Goal: Task Accomplishment & Management: Use online tool/utility

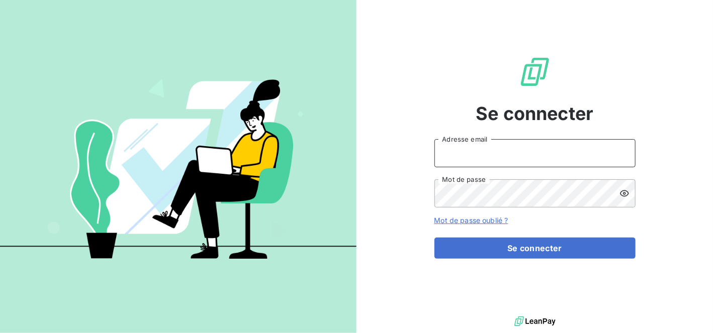
click at [483, 153] on input "Adresse email" at bounding box center [535, 153] width 201 height 28
type input "[EMAIL_ADDRESS][DOMAIN_NAME]"
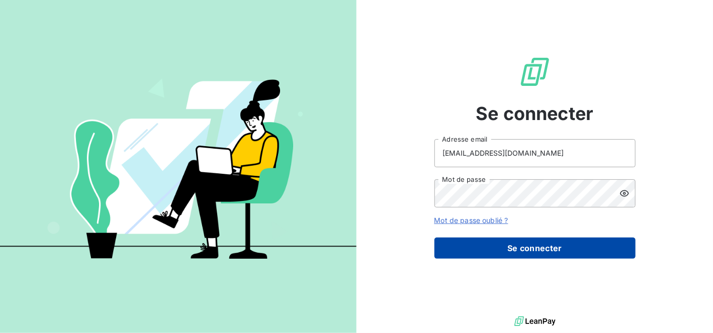
click at [529, 245] on button "Se connecter" at bounding box center [535, 248] width 201 height 21
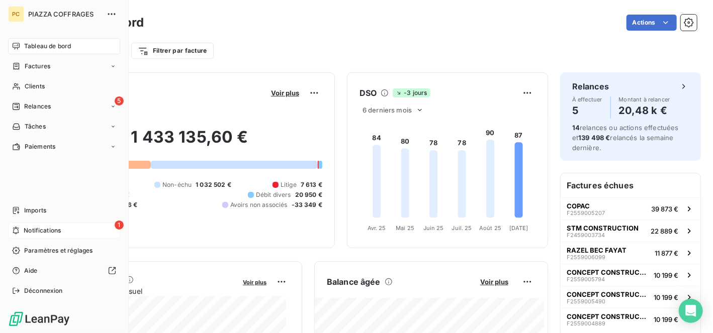
click at [32, 231] on span "Notifications" at bounding box center [42, 230] width 37 height 9
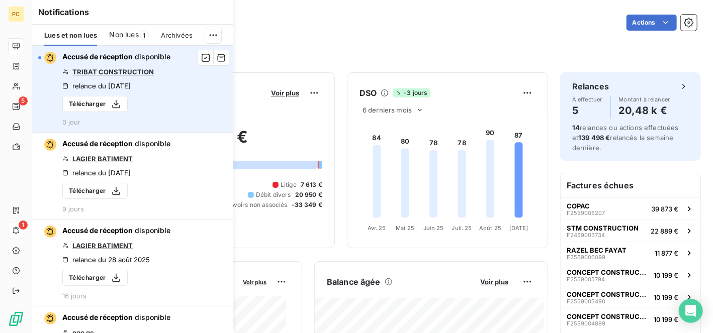
click at [132, 70] on link "TRIBAT CONSTRUCTION" at bounding box center [112, 72] width 81 height 8
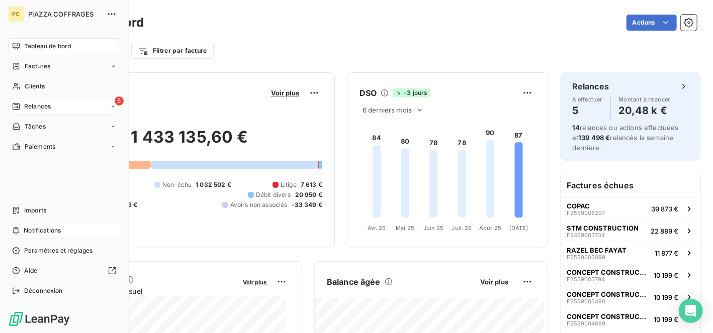
click at [40, 108] on span "Relances" at bounding box center [37, 106] width 27 height 9
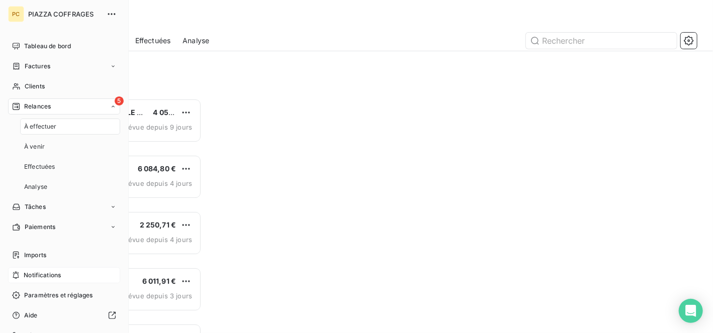
scroll to position [227, 146]
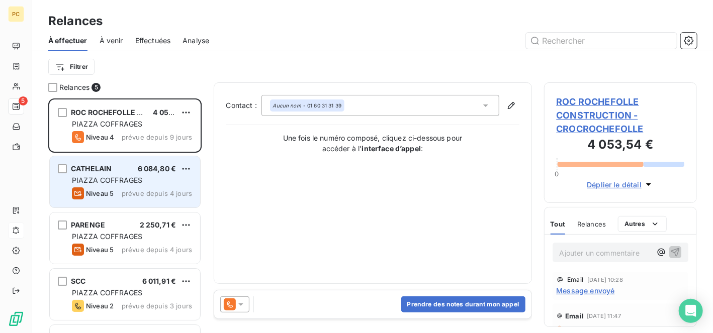
click at [132, 185] on div "PIAZZA COFFRAGES" at bounding box center [132, 181] width 120 height 10
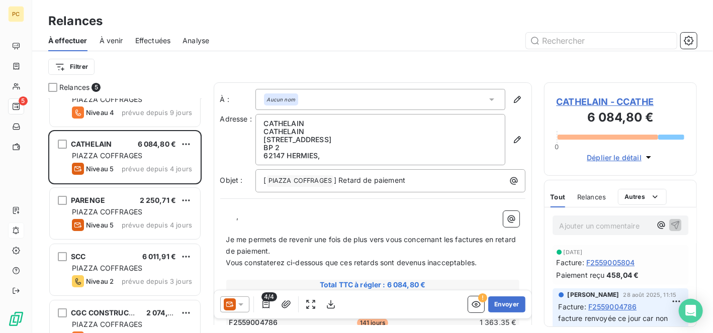
scroll to position [47, 0]
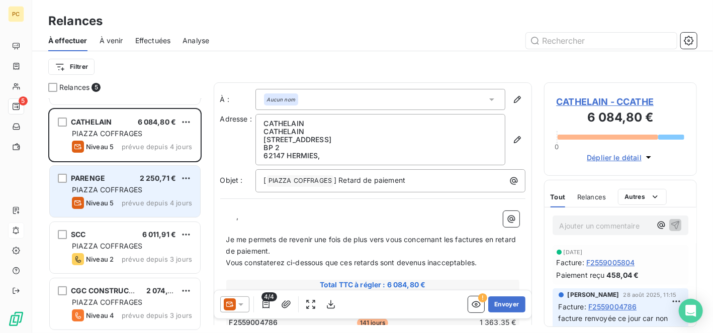
click at [144, 195] on div "PIAZZA COFFRAGES" at bounding box center [132, 190] width 120 height 10
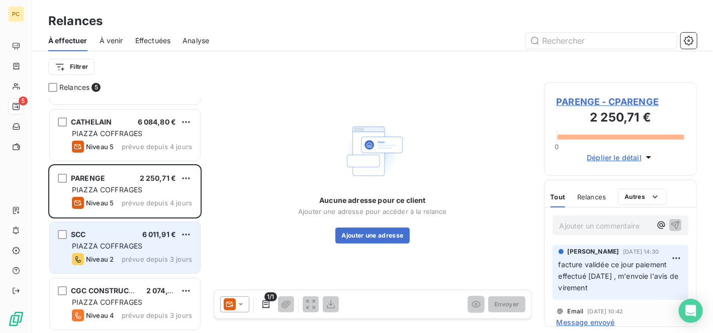
click at [146, 248] on div "PIAZZA COFFRAGES" at bounding box center [132, 246] width 120 height 10
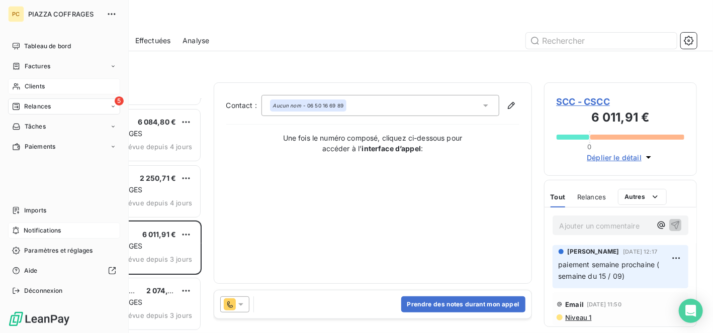
click at [38, 83] on span "Clients" at bounding box center [35, 86] width 20 height 9
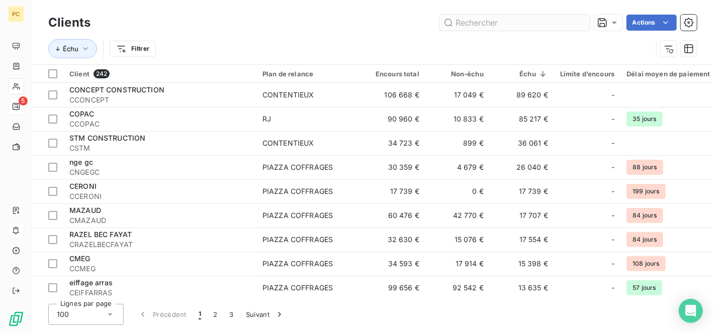
click at [471, 22] on input "text" at bounding box center [515, 23] width 151 height 16
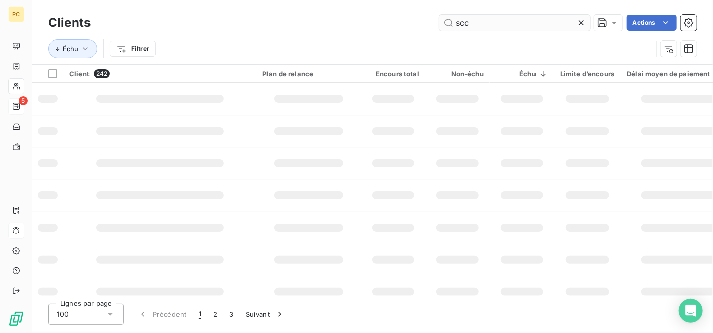
type input "scc"
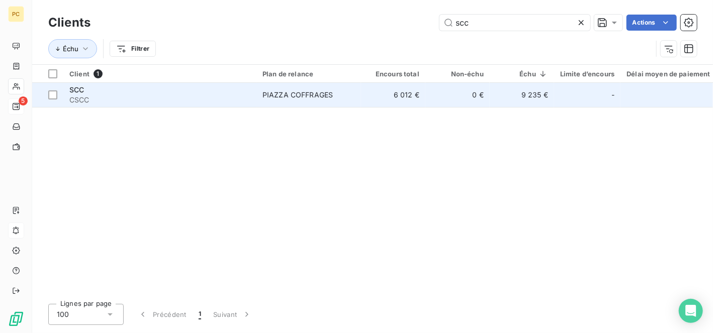
click at [535, 97] on td "9 235 €" at bounding box center [522, 95] width 64 height 24
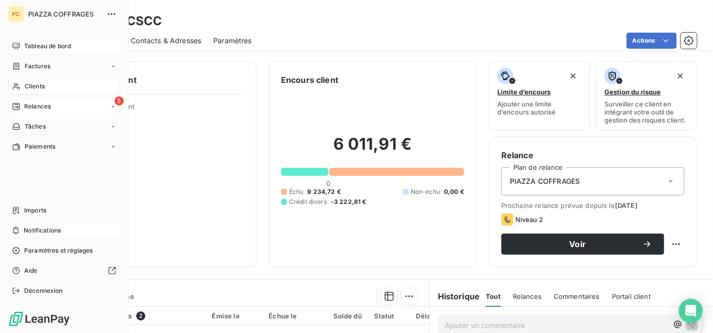
click at [28, 47] on span "Tableau de bord" at bounding box center [47, 46] width 47 height 9
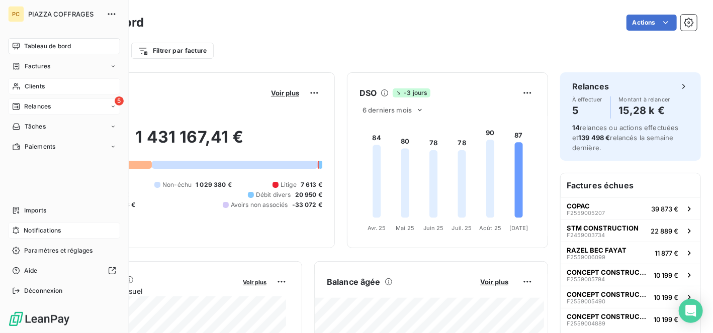
click at [42, 106] on span "Relances" at bounding box center [37, 106] width 27 height 9
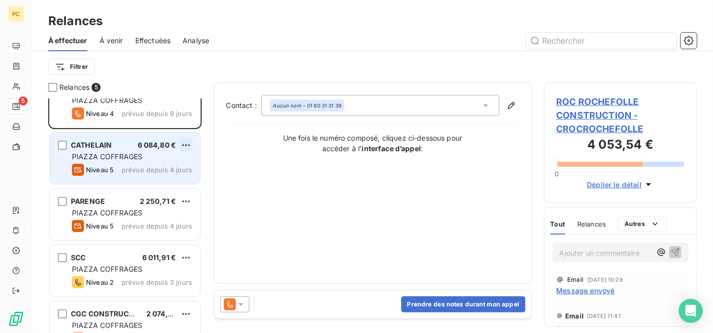
scroll to position [47, 0]
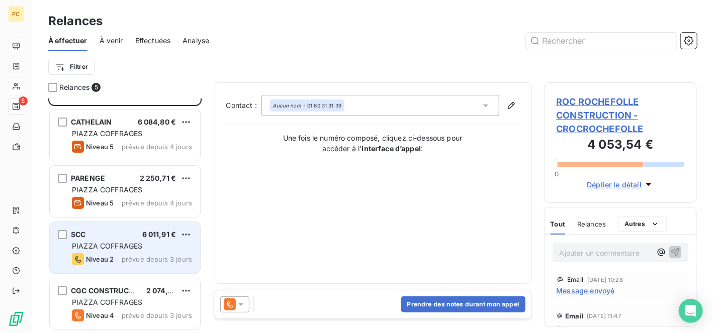
click at [160, 247] on div "PIAZZA COFFRAGES" at bounding box center [132, 246] width 120 height 10
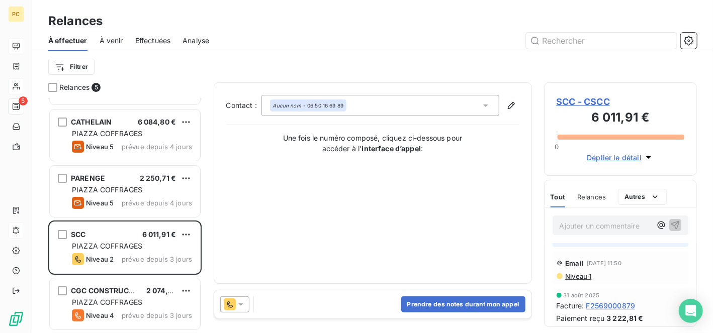
scroll to position [43, 0]
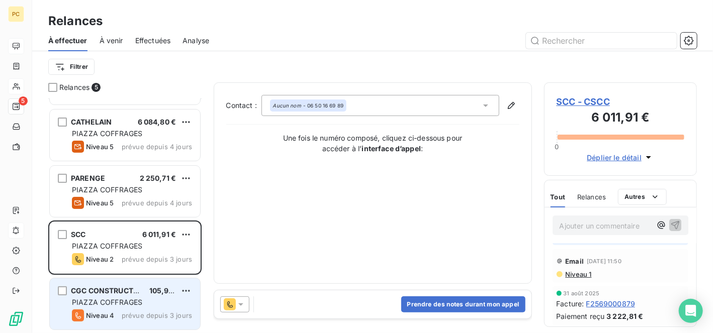
click at [126, 300] on span "PIAZZA COFFRAGES" at bounding box center [107, 302] width 70 height 9
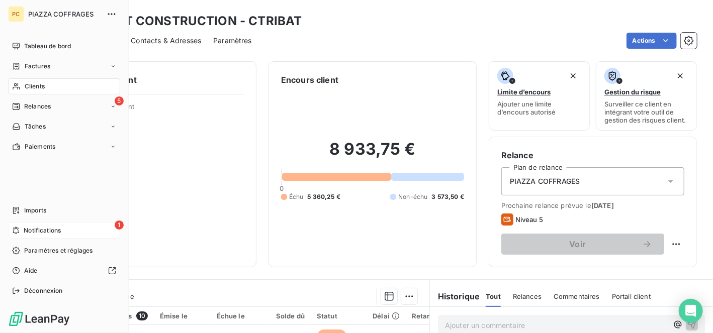
click at [54, 229] on span "Notifications" at bounding box center [42, 230] width 37 height 9
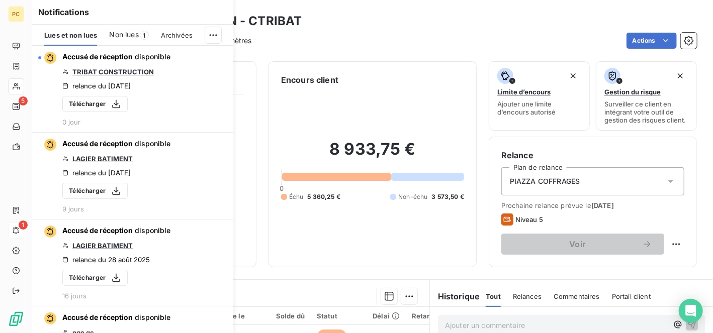
click at [131, 33] on span "Non lues" at bounding box center [124, 35] width 29 height 10
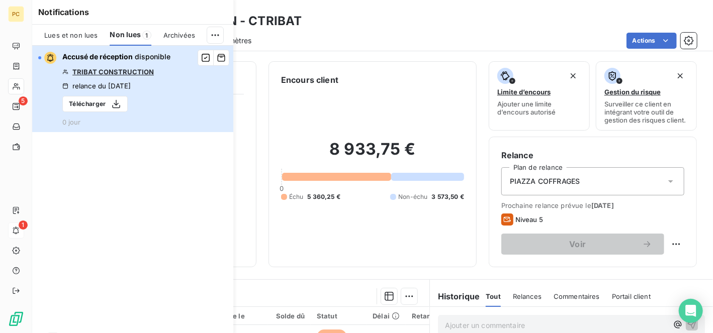
click at [110, 54] on span "Accusé de réception" at bounding box center [97, 56] width 70 height 9
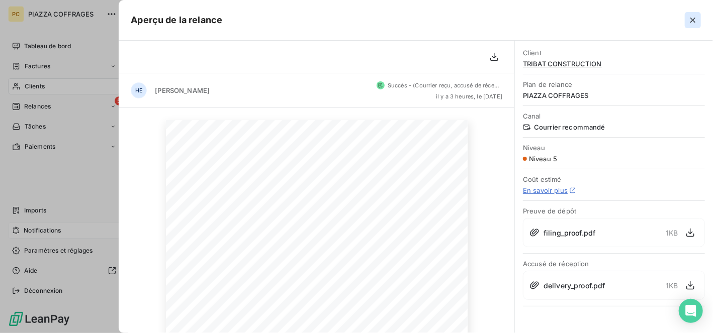
click at [693, 19] on icon "button" at bounding box center [693, 20] width 10 height 10
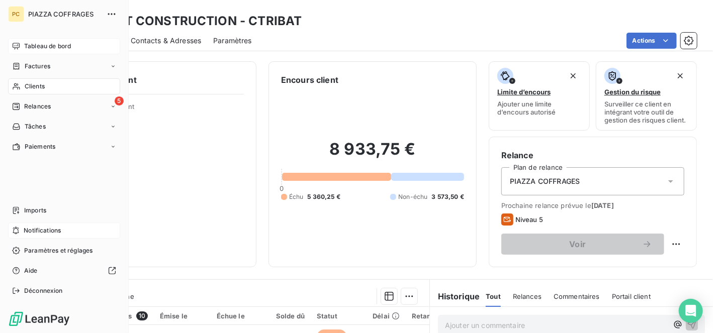
click at [45, 46] on span "Tableau de bord" at bounding box center [47, 46] width 47 height 9
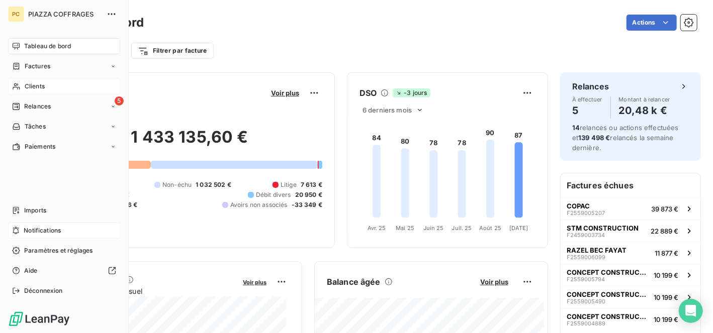
click at [42, 89] on span "Clients" at bounding box center [35, 86] width 20 height 9
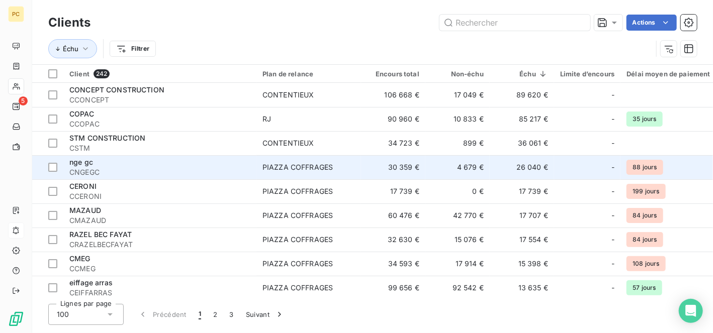
click at [176, 163] on div "nge gc" at bounding box center [159, 162] width 181 height 10
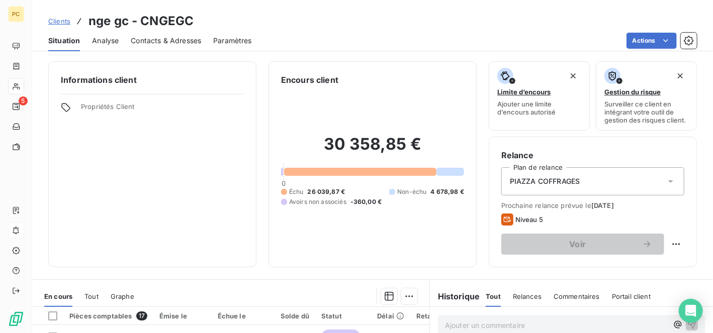
click at [172, 38] on span "Contacts & Adresses" at bounding box center [166, 41] width 70 height 10
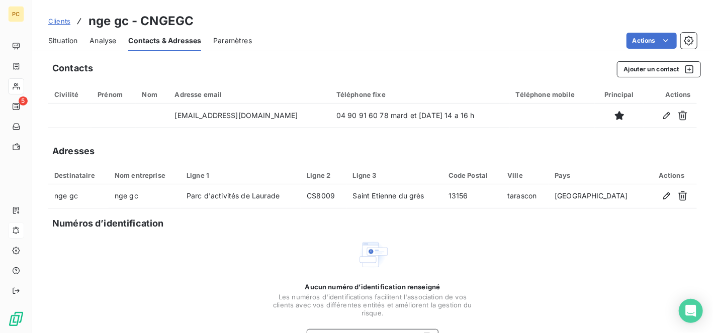
click at [67, 39] on span "Situation" at bounding box center [62, 41] width 29 height 10
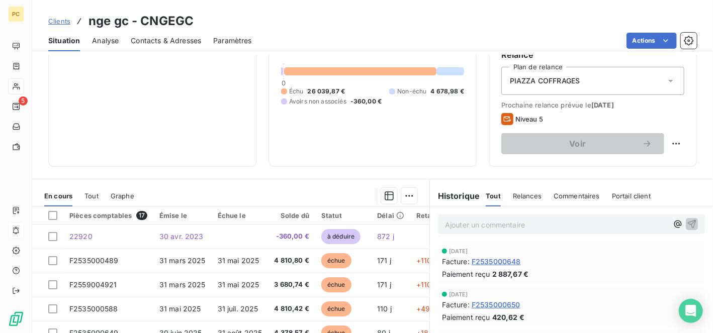
scroll to position [197, 0]
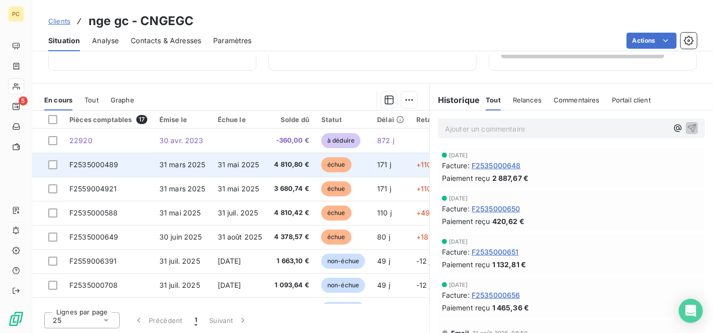
click at [243, 165] on span "31 mai 2025" at bounding box center [239, 164] width 42 height 9
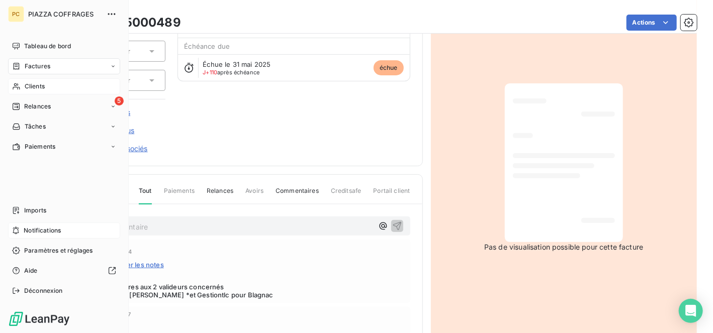
click at [42, 89] on span "Clients" at bounding box center [35, 86] width 20 height 9
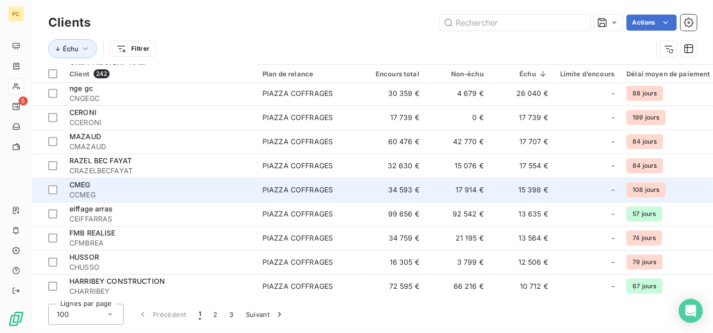
scroll to position [101, 0]
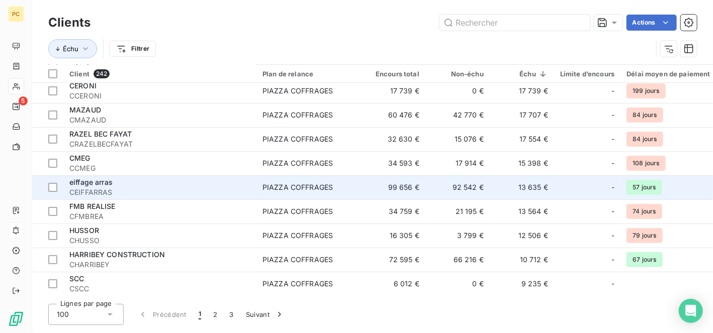
click at [140, 189] on span "CEIFFARRAS" at bounding box center [159, 193] width 181 height 10
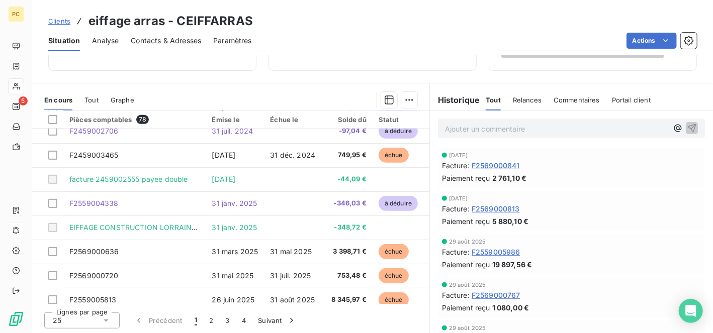
scroll to position [302, 0]
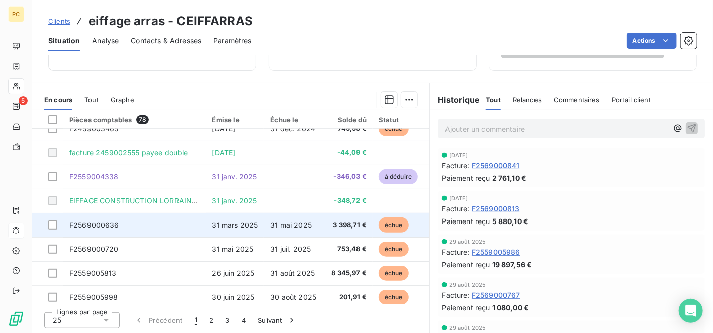
click at [290, 229] on td "31 mai 2025" at bounding box center [293, 225] width 58 height 24
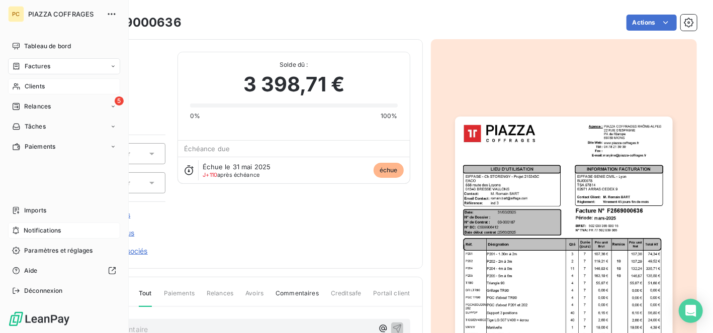
click at [41, 84] on span "Clients" at bounding box center [35, 86] width 20 height 9
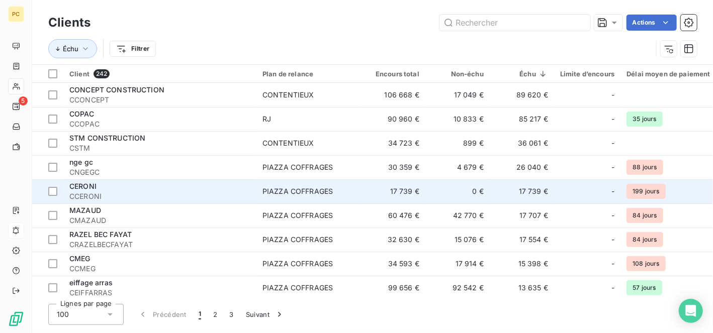
scroll to position [101, 0]
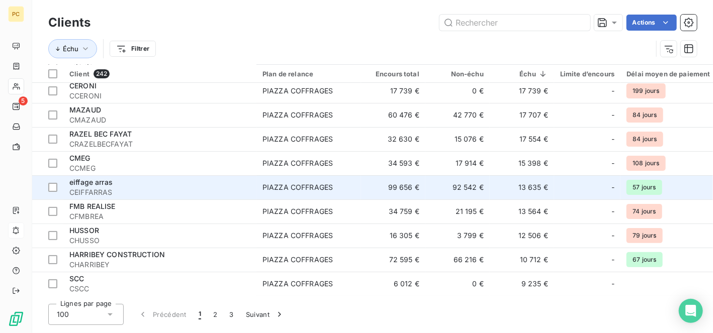
click at [116, 190] on span "CEIFFARRAS" at bounding box center [159, 193] width 181 height 10
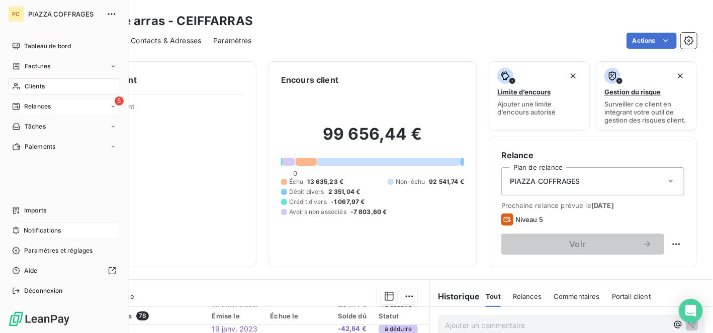
click at [38, 107] on span "Relances" at bounding box center [37, 106] width 27 height 9
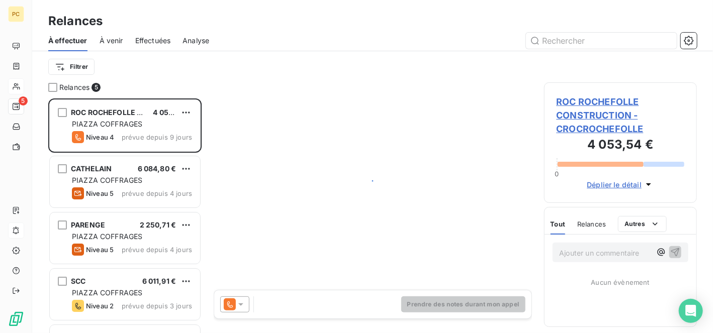
scroll to position [227, 146]
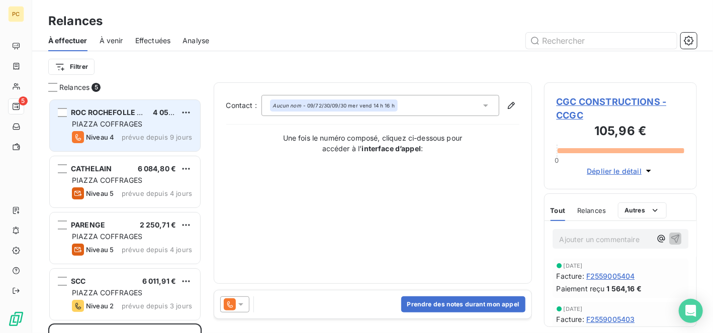
scroll to position [227, 146]
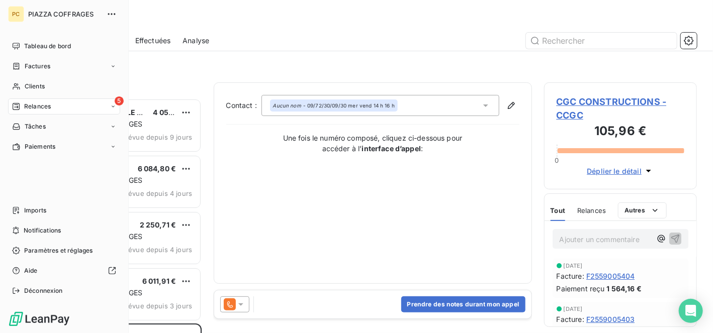
click at [27, 104] on span "Relances" at bounding box center [37, 106] width 27 height 9
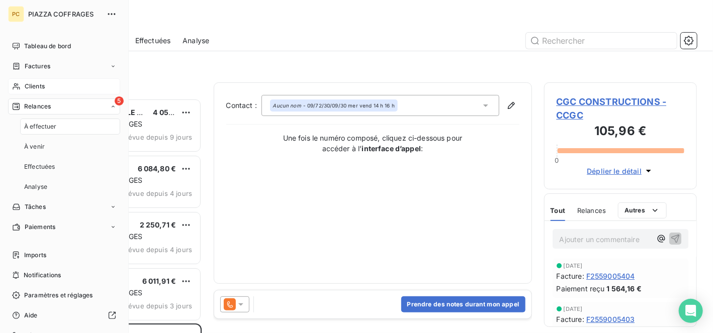
click at [46, 85] on div "Clients" at bounding box center [64, 86] width 112 height 16
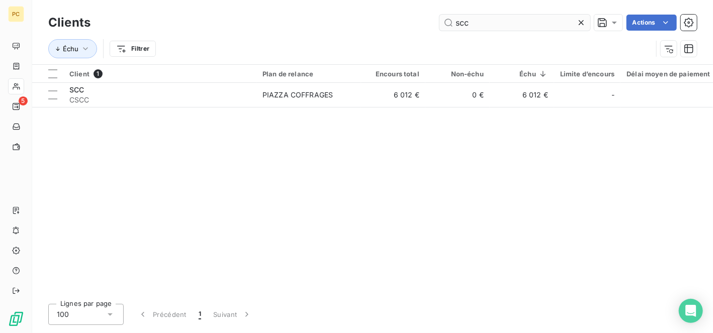
drag, startPoint x: 468, startPoint y: 20, endPoint x: 448, endPoint y: 20, distance: 19.6
click at [448, 20] on input "scc" at bounding box center [515, 23] width 151 height 16
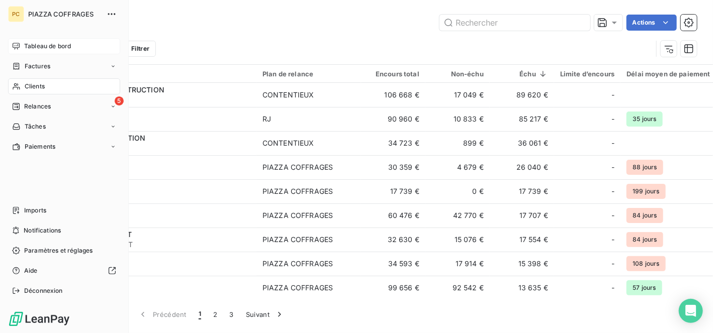
click at [38, 45] on span "Tableau de bord" at bounding box center [47, 46] width 47 height 9
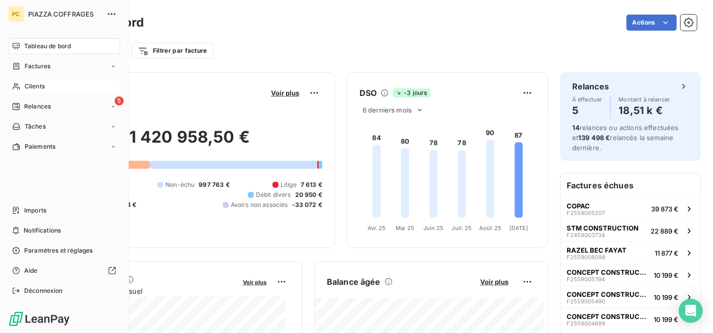
click at [36, 84] on span "Clients" at bounding box center [35, 86] width 20 height 9
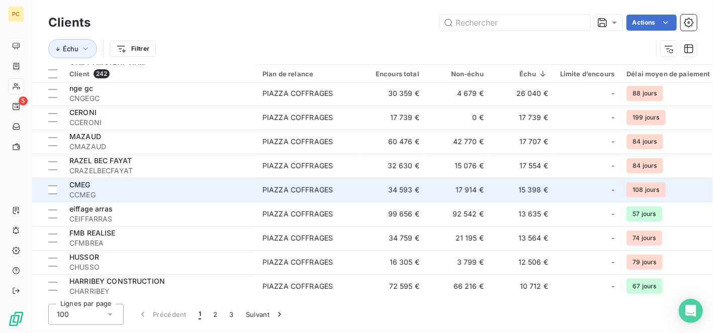
scroll to position [101, 0]
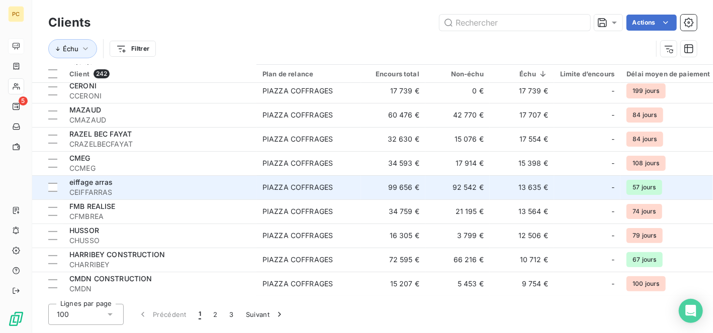
click at [119, 193] on span "CEIFFARRAS" at bounding box center [159, 193] width 181 height 10
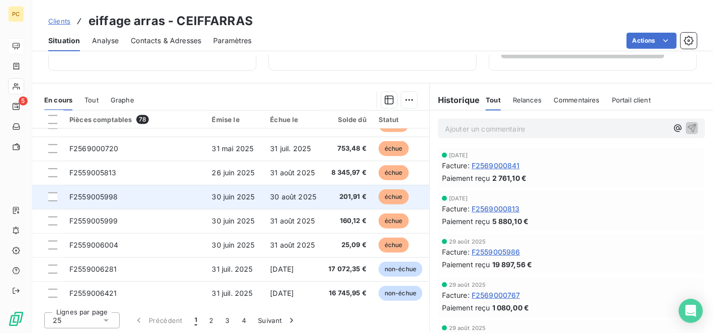
scroll to position [302, 0]
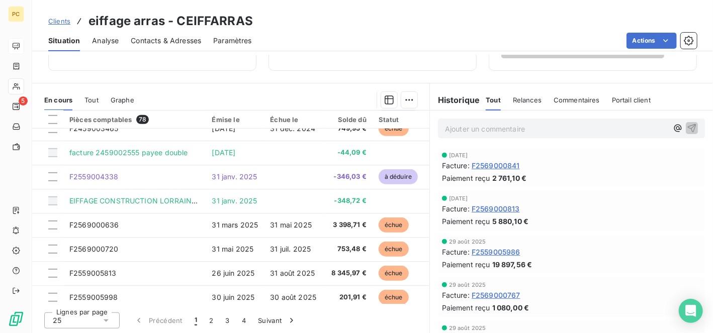
click at [158, 42] on span "Contacts & Adresses" at bounding box center [166, 41] width 70 height 10
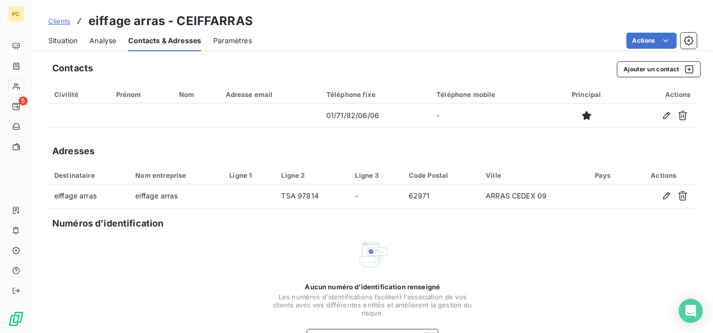
click at [71, 42] on span "Situation" at bounding box center [62, 41] width 29 height 10
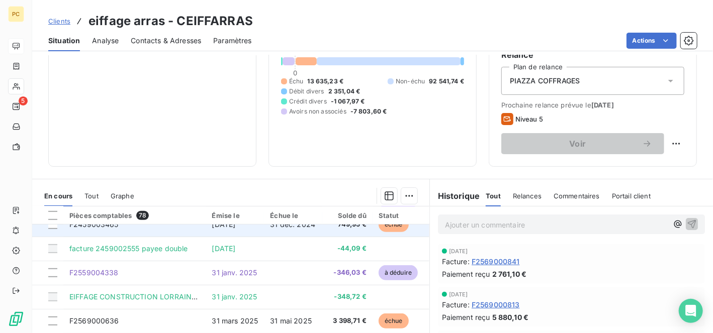
click at [283, 225] on span "31 déc. 2024" at bounding box center [292, 224] width 45 height 9
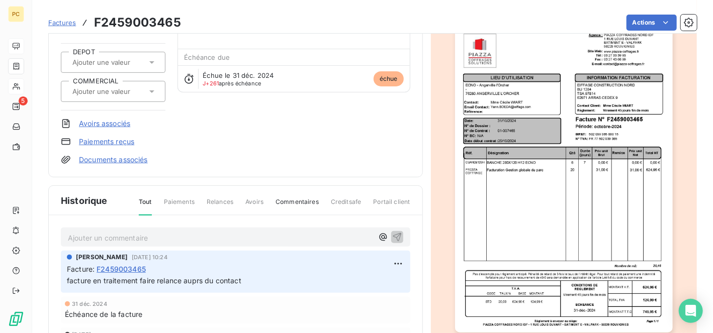
scroll to position [193, 0]
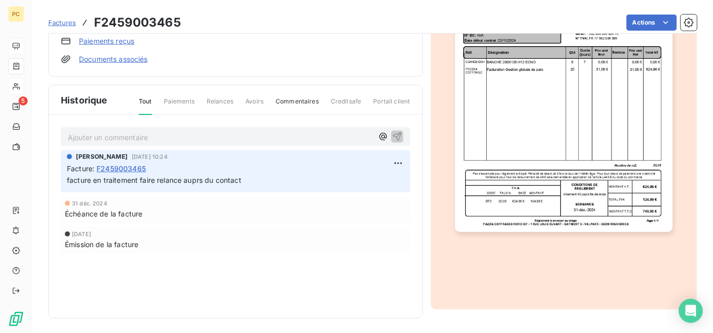
click at [131, 135] on p "Ajouter un commentaire ﻿" at bounding box center [220, 137] width 305 height 13
click at [394, 132] on icon "button" at bounding box center [397, 136] width 9 height 9
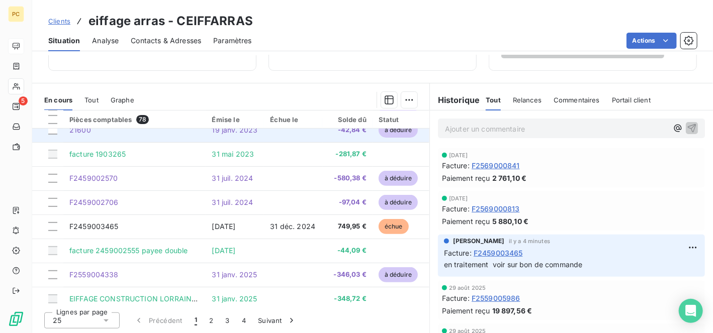
scroll to position [302, 0]
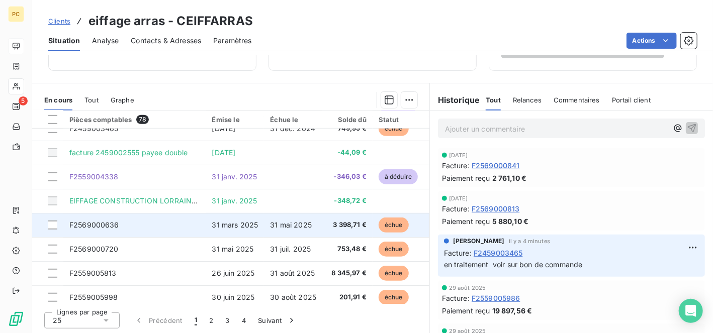
click at [280, 222] on span "31 mai 2025" at bounding box center [291, 225] width 42 height 9
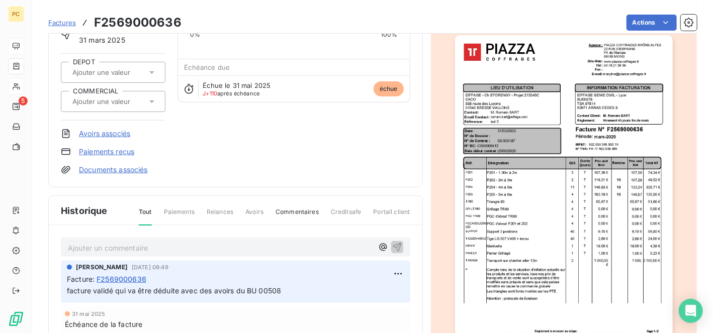
scroll to position [103, 0]
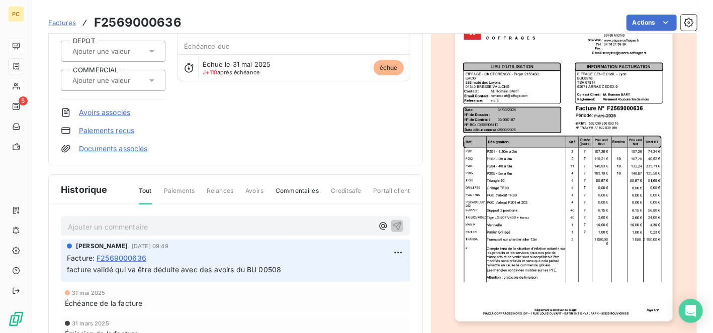
click at [119, 225] on p "Ajouter un commentaire ﻿" at bounding box center [220, 227] width 305 height 13
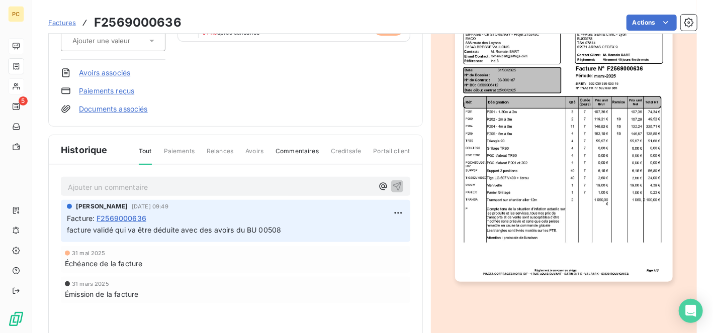
scroll to position [193, 0]
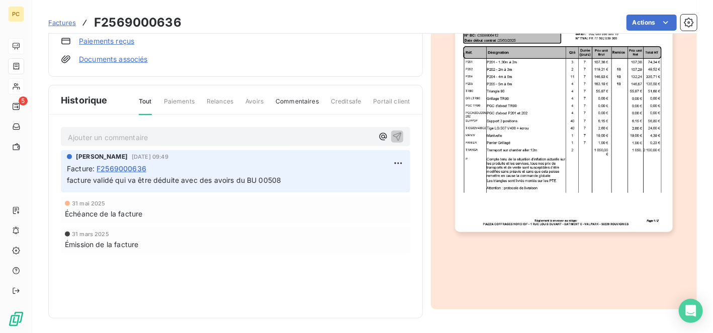
click at [124, 135] on p "Ajouter un commentaire ﻿" at bounding box center [220, 137] width 305 height 13
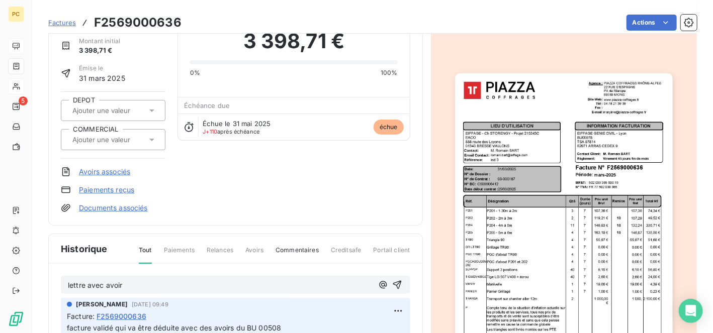
scroll to position [103, 0]
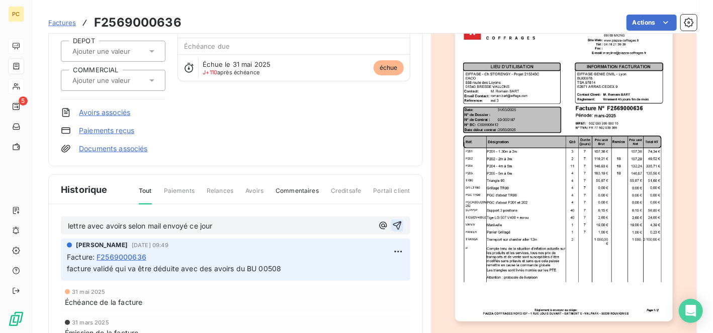
click at [394, 222] on icon "button" at bounding box center [397, 226] width 10 height 10
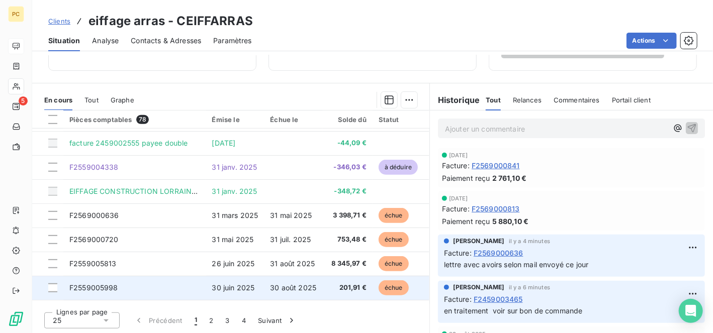
scroll to position [302, 0]
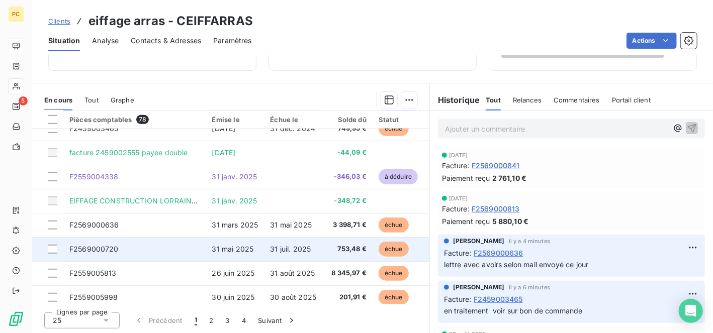
click at [289, 249] on span "31 juil. 2025" at bounding box center [290, 249] width 41 height 9
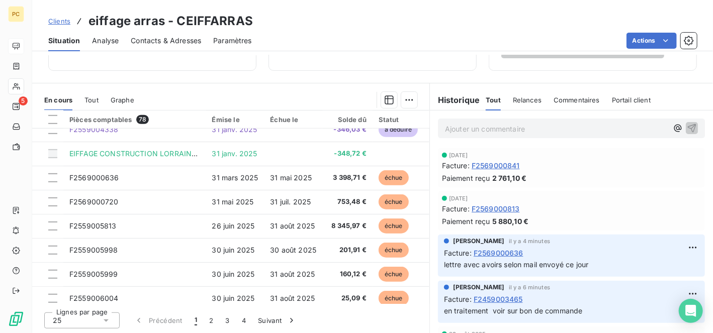
scroll to position [432, 0]
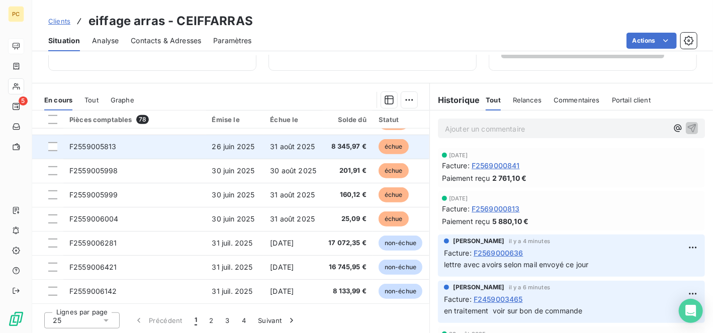
click at [308, 143] on span "31 août 2025" at bounding box center [292, 146] width 45 height 9
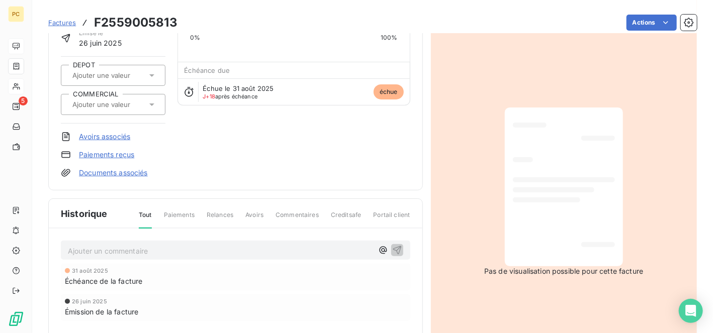
scroll to position [193, 0]
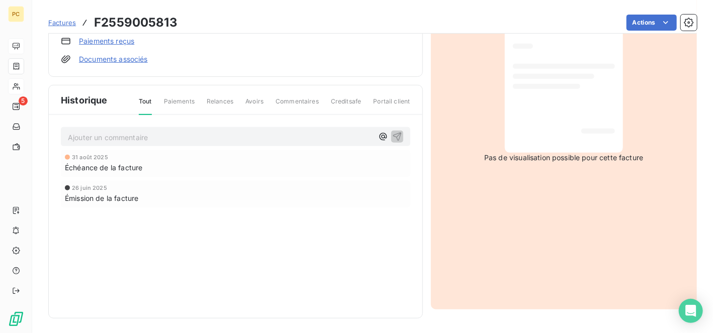
click at [101, 134] on p "Ajouter un commentaire ﻿" at bounding box center [220, 137] width 305 height 13
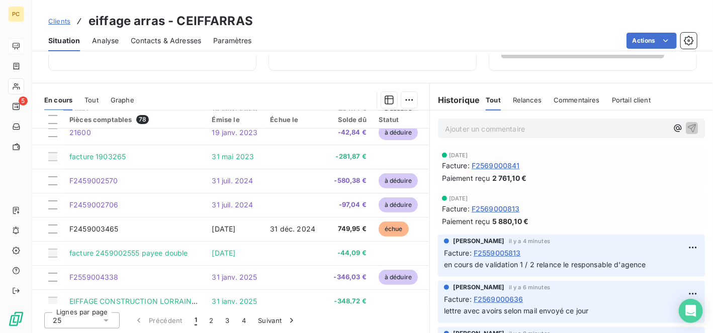
scroll to position [402, 0]
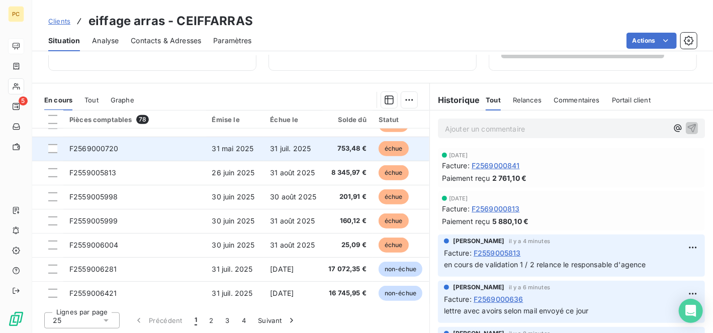
click at [255, 150] on td "31 mai 2025" at bounding box center [235, 149] width 58 height 24
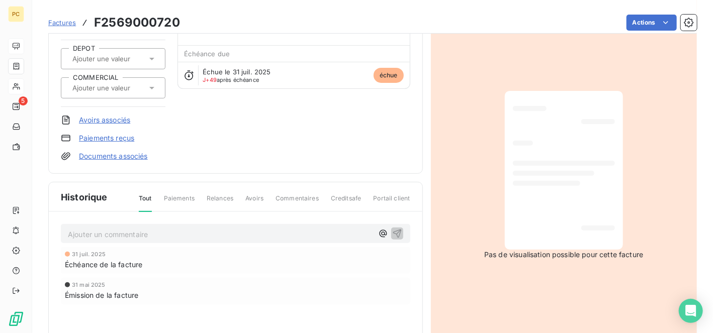
scroll to position [193, 0]
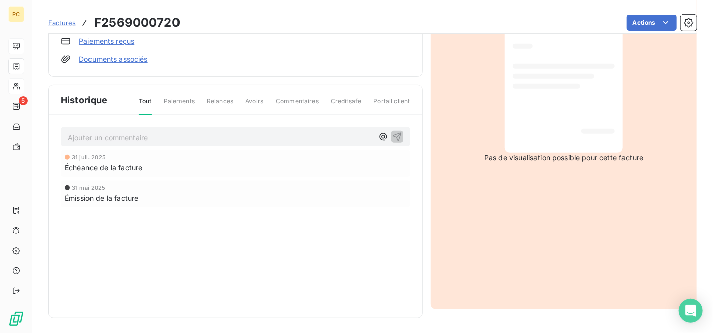
click at [179, 134] on p "Ajouter un commentaire ﻿" at bounding box center [220, 137] width 305 height 13
click at [125, 135] on p "Ajouter un commentaire ﻿" at bounding box center [220, 137] width 305 height 13
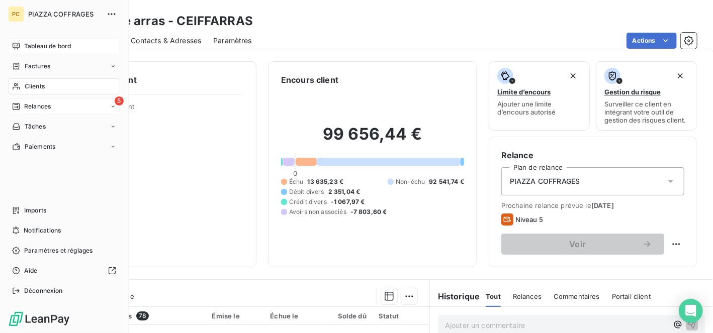
click at [39, 107] on div "5 Relances" at bounding box center [64, 107] width 112 height 16
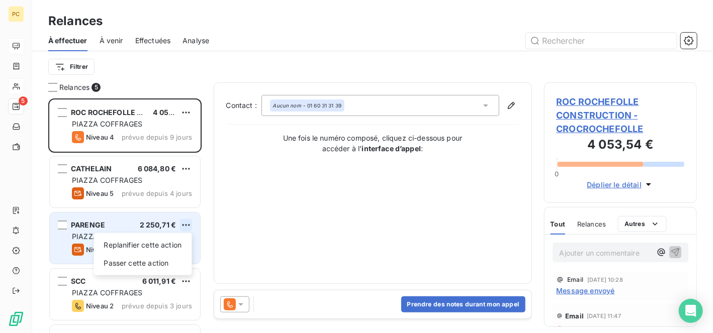
click at [188, 224] on html "PC 5 Relances À effectuer À venir Effectuées Analyse Filtrer Relances 5 ROC ROC…" at bounding box center [356, 166] width 713 height 333
click at [173, 263] on div "Passer cette action" at bounding box center [143, 263] width 90 height 16
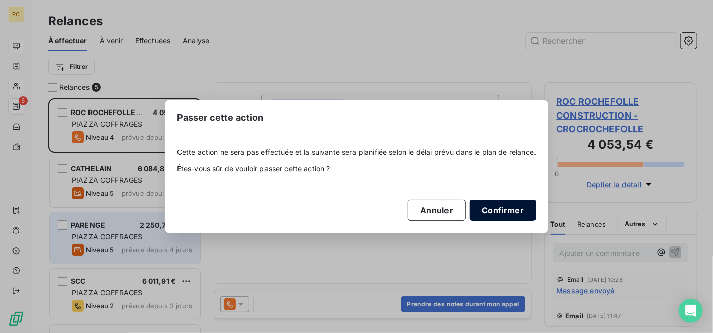
click at [501, 213] on button "Confirmer" at bounding box center [503, 210] width 66 height 21
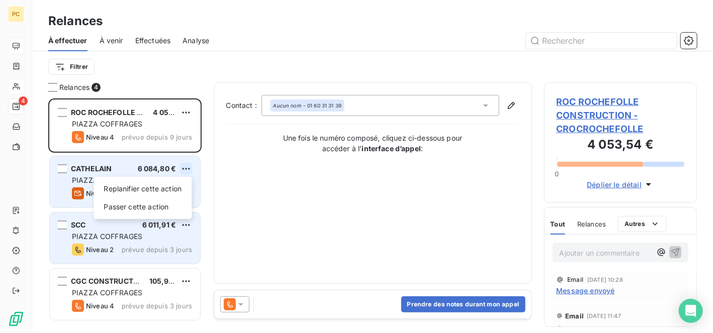
click at [189, 168] on html "PC 4 Relances À effectuer À venir Effectuées Analyse Filtrer Relances 4 ROC ROC…" at bounding box center [356, 166] width 713 height 333
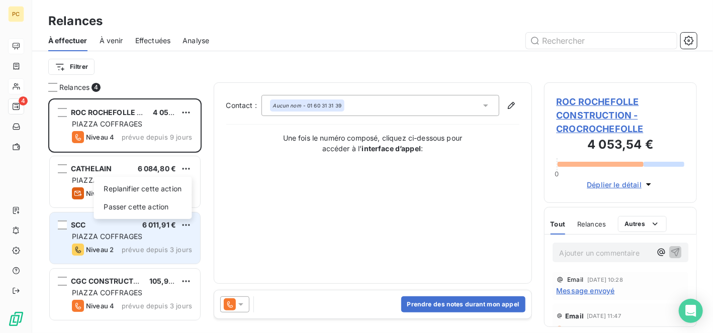
click at [109, 283] on html "PC 4 Relances À effectuer À venir Effectuées Analyse Filtrer Relances 4 ROC ROC…" at bounding box center [356, 166] width 713 height 333
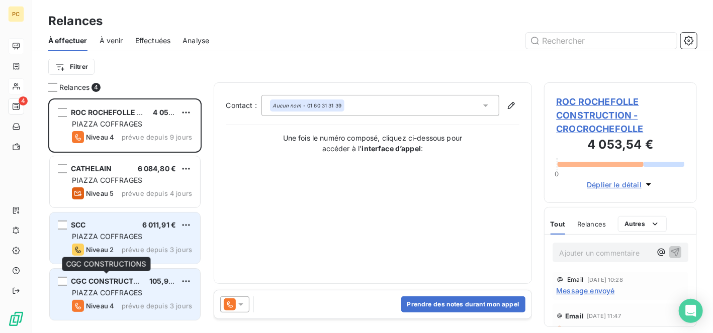
click at [92, 284] on span "CGC CONSTRUCTIONS" at bounding box center [111, 281] width 80 height 9
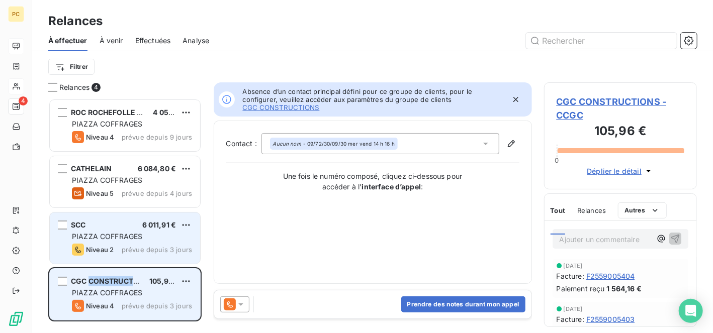
click at [92, 284] on span "CGC CONSTRUCTIONS" at bounding box center [111, 281] width 80 height 9
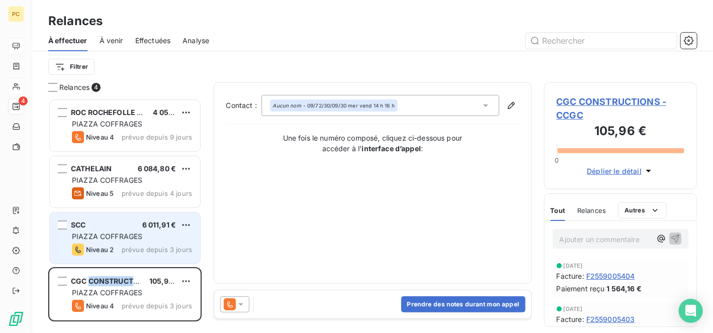
click at [620, 171] on span "Déplier le détail" at bounding box center [614, 171] width 55 height 11
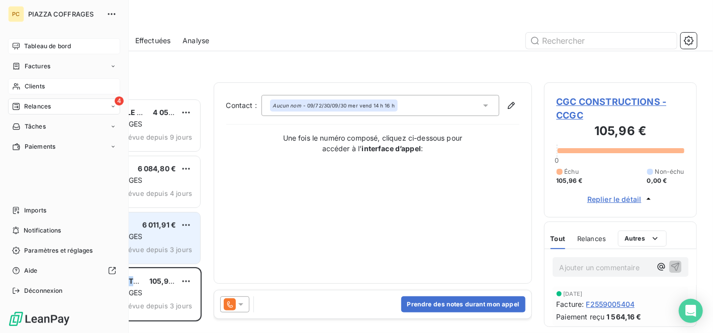
click at [34, 105] on span "Relances" at bounding box center [37, 106] width 27 height 9
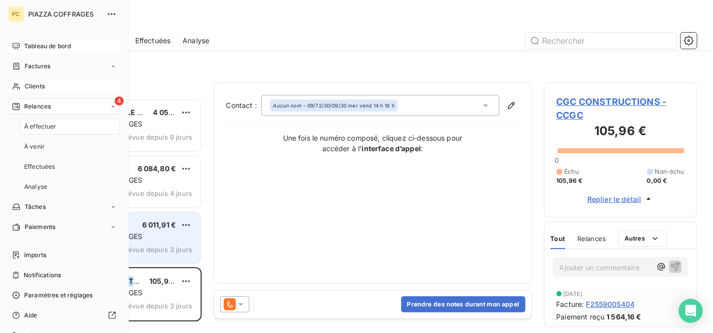
click at [37, 86] on span "Clients" at bounding box center [35, 86] width 20 height 9
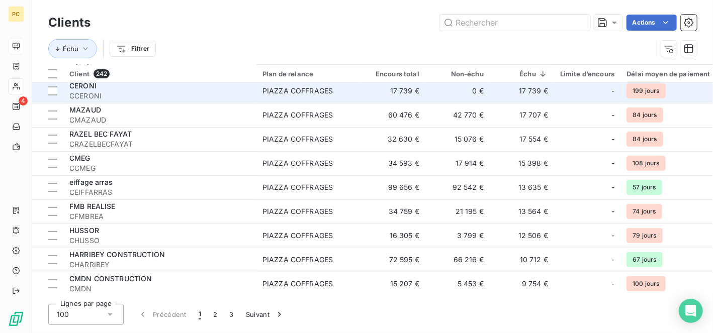
scroll to position [201, 0]
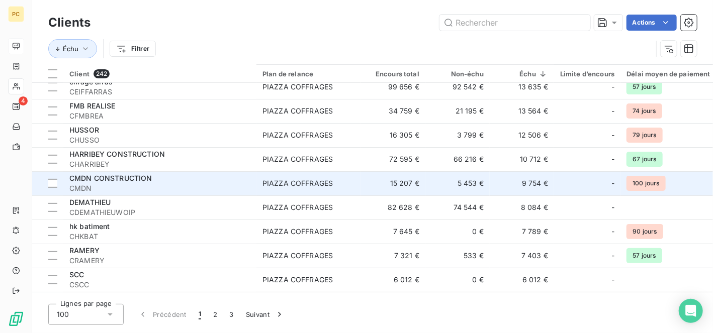
click at [138, 186] on span "CMDN" at bounding box center [159, 189] width 181 height 10
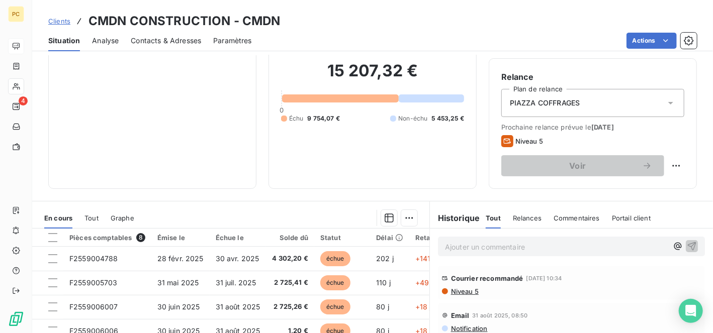
scroll to position [197, 0]
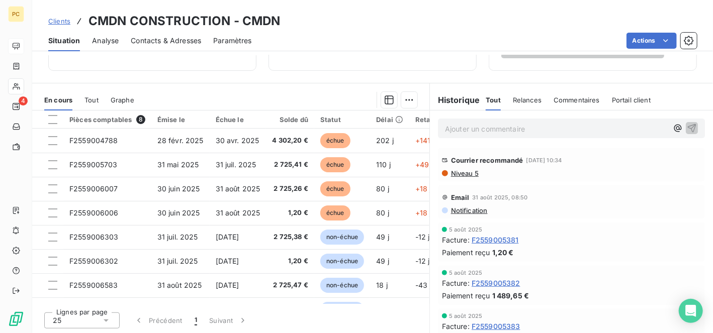
click at [452, 171] on span "Niveau 5" at bounding box center [464, 173] width 29 height 8
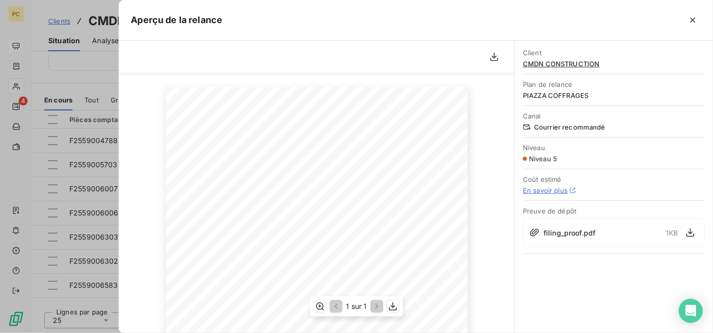
scroll to position [0, 0]
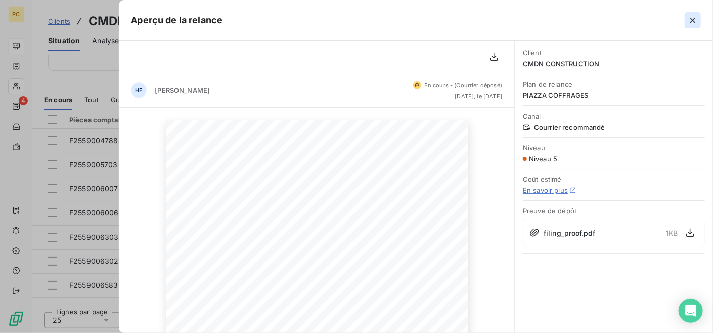
click at [692, 21] on icon "button" at bounding box center [693, 20] width 5 height 5
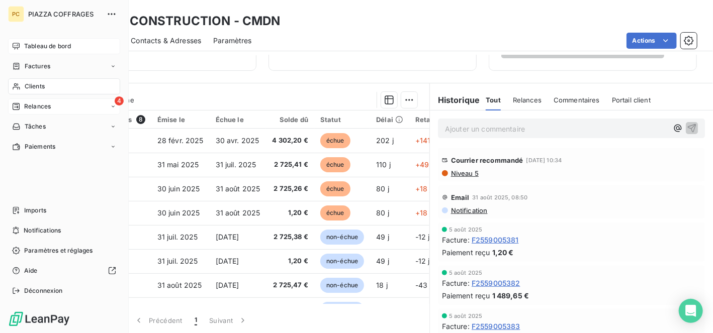
click at [30, 107] on span "Relances" at bounding box center [37, 106] width 27 height 9
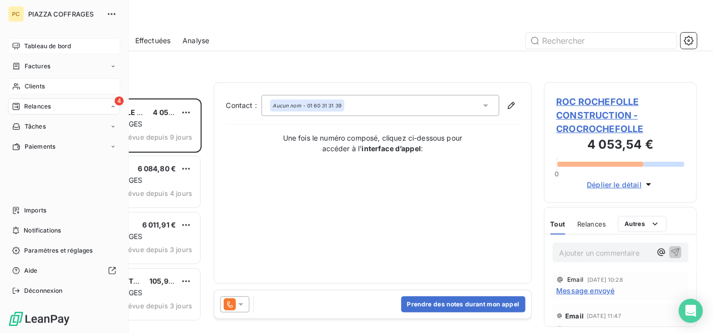
scroll to position [227, 146]
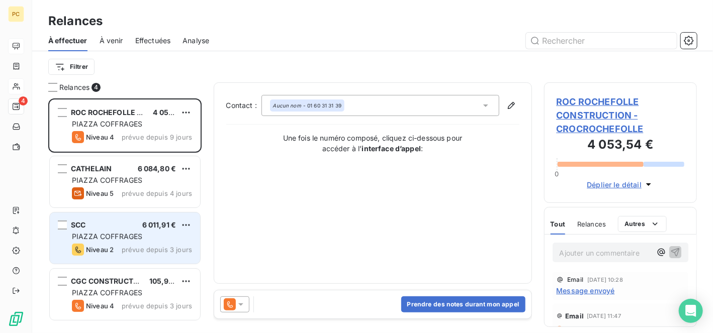
click at [122, 241] on div "PIAZZA COFFRAGES" at bounding box center [132, 237] width 120 height 10
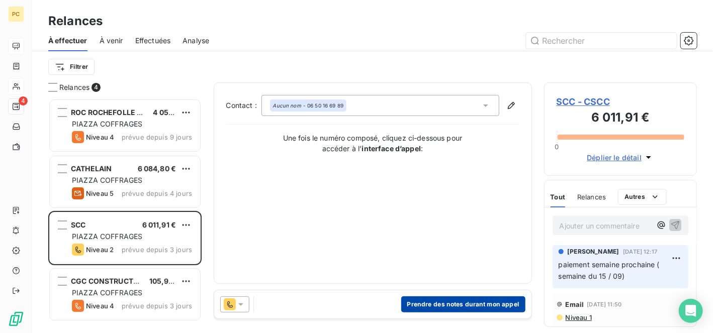
click at [450, 306] on button "Prendre des notes durant mon appel" at bounding box center [463, 305] width 124 height 16
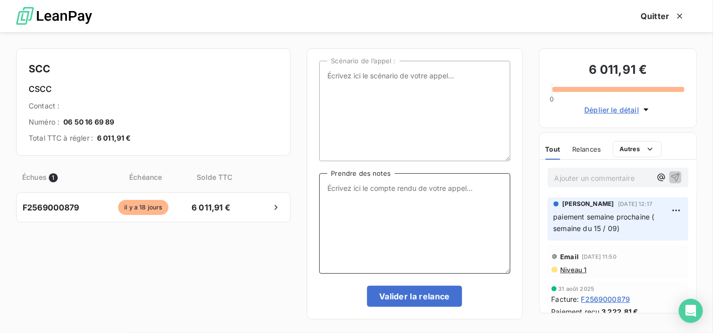
click at [322, 191] on textarea "Prendre des notes" at bounding box center [414, 224] width 191 height 101
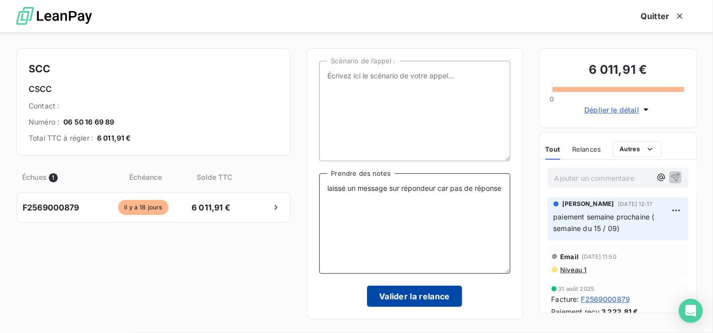
type textarea "laissé un message sur répondeur car pas de réponse"
click at [396, 302] on button "Valider la relance" at bounding box center [414, 296] width 95 height 21
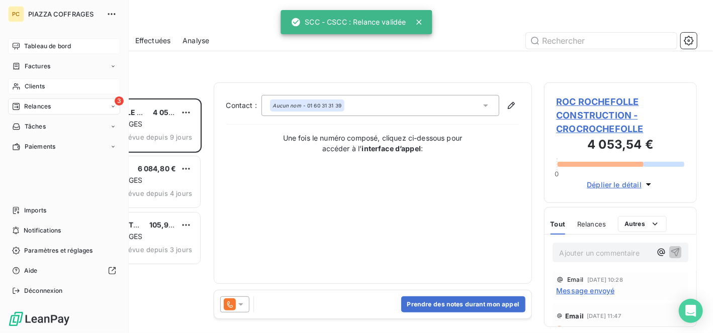
click at [49, 43] on span "Tableau de bord" at bounding box center [47, 46] width 47 height 9
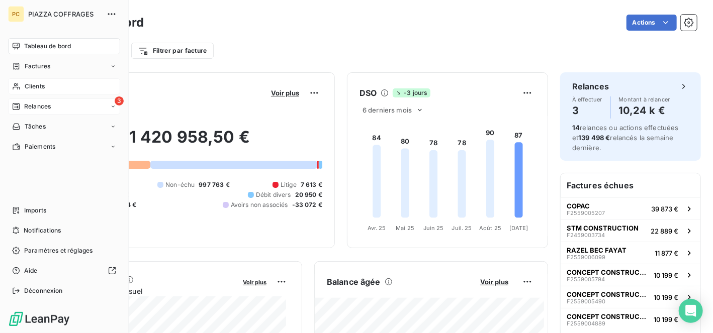
click at [43, 108] on span "Relances" at bounding box center [37, 106] width 27 height 9
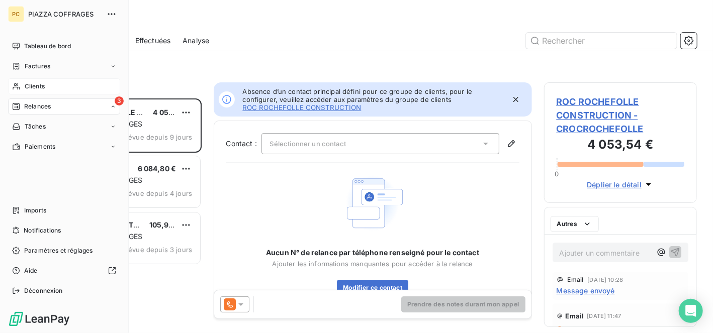
scroll to position [227, 146]
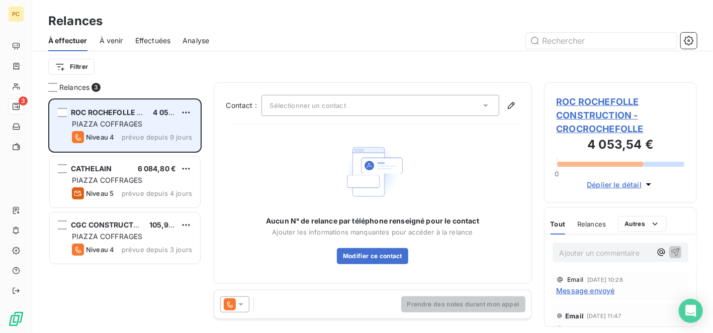
click at [106, 122] on span "PIAZZA COFFRAGES" at bounding box center [107, 124] width 70 height 9
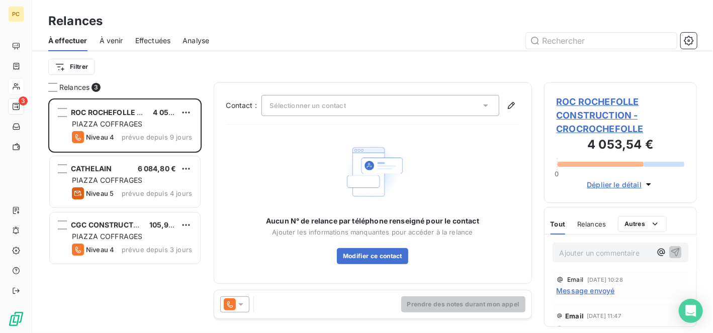
click at [488, 107] on icon at bounding box center [486, 106] width 10 height 10
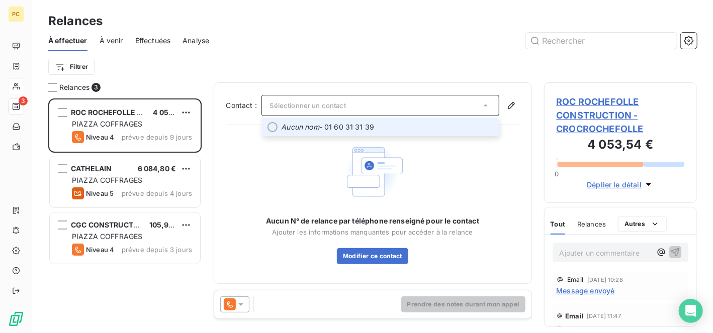
click at [363, 127] on span "Aucun nom - 01 60 31 31 39" at bounding box center [388, 127] width 212 height 10
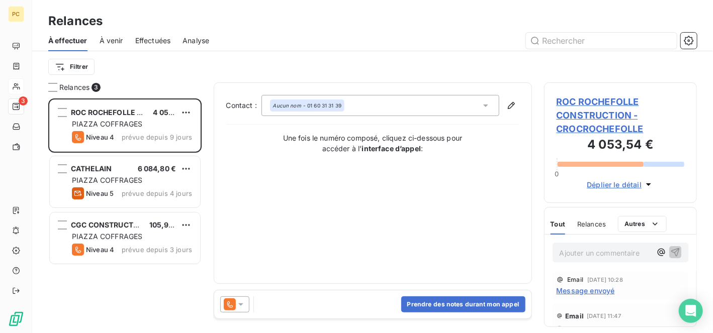
click at [242, 305] on icon at bounding box center [241, 305] width 10 height 10
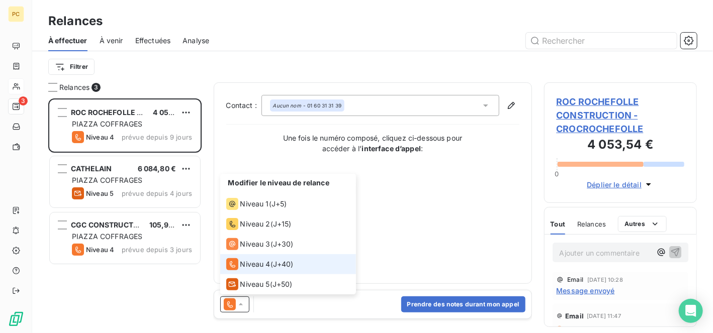
click at [252, 266] on span "Niveau 4" at bounding box center [255, 265] width 30 height 10
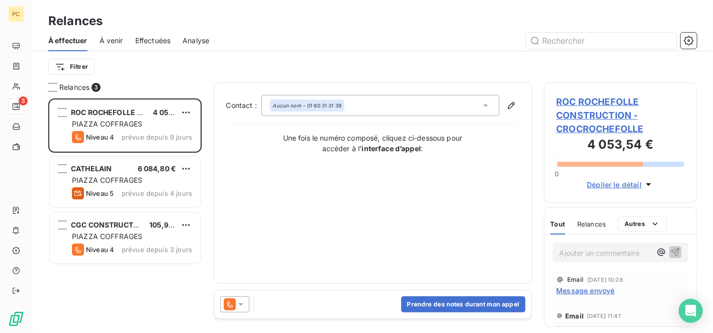
click at [240, 306] on icon at bounding box center [240, 305] width 5 height 3
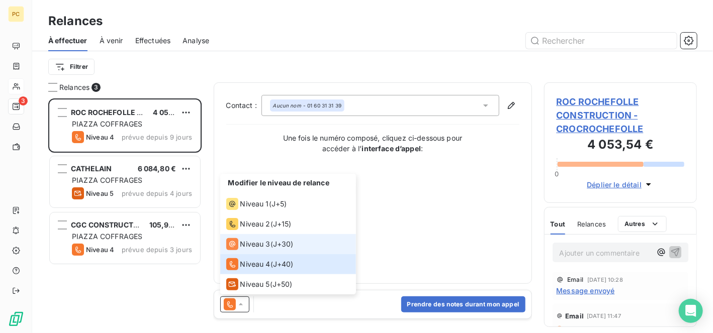
click at [259, 243] on span "Niveau 3" at bounding box center [255, 244] width 30 height 10
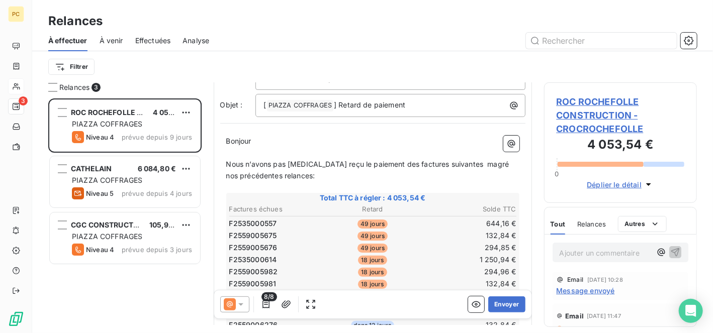
scroll to position [101, 0]
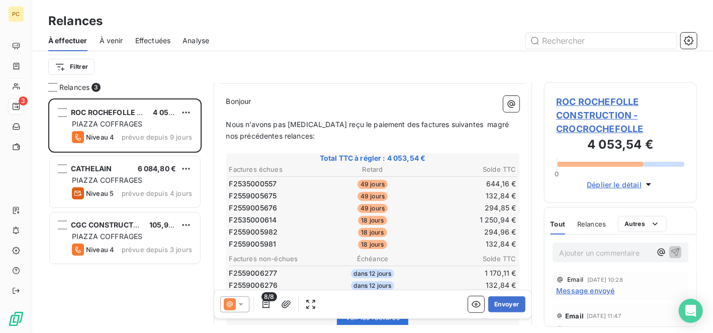
click at [466, 122] on span "Nous n’avons pas encore reçu le paiement des factures suivantes magré nos précé…" at bounding box center [368, 130] width 285 height 20
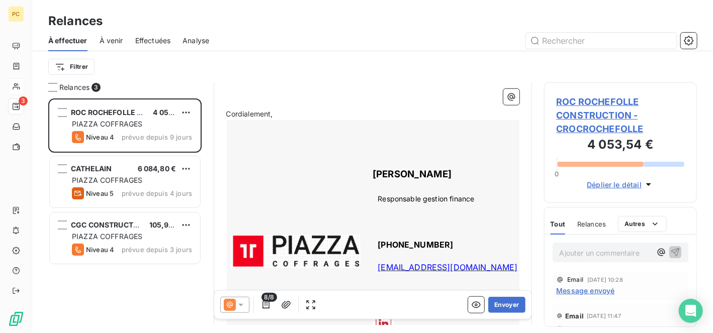
scroll to position [302, 0]
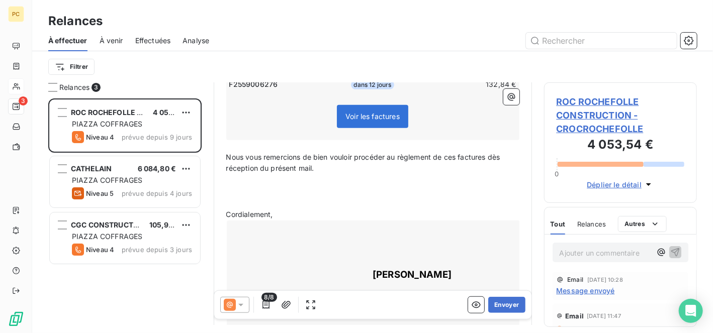
click at [324, 165] on p "Nous vous remercions de bien vouloir procéder au règlement de ces factures dès …" at bounding box center [372, 163] width 293 height 23
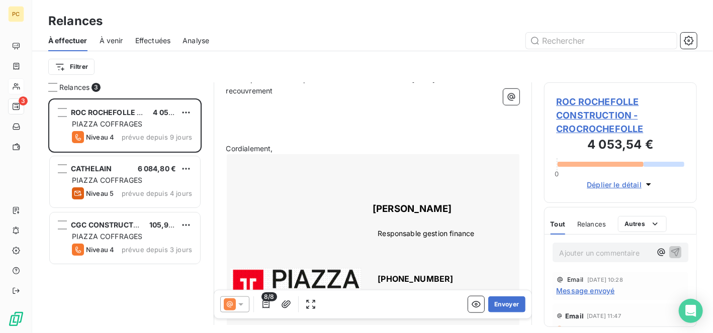
scroll to position [566, 0]
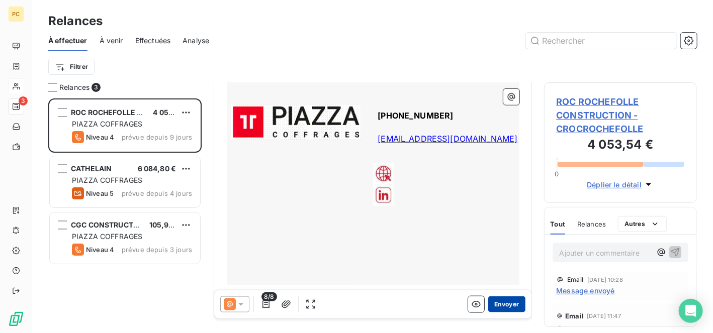
click at [503, 307] on button "Envoyer" at bounding box center [506, 305] width 37 height 16
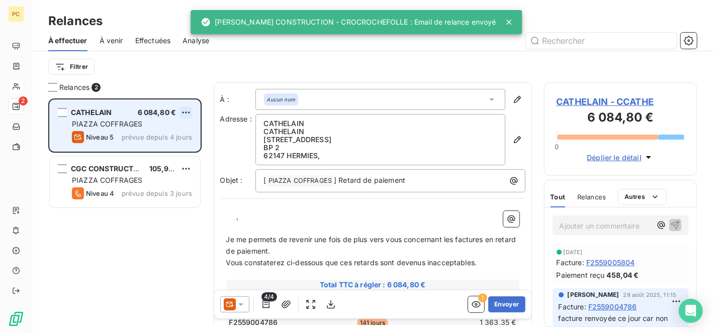
click at [185, 111] on html "PC 2 Relances À effectuer À venir Effectuées Analyse Filtrer Relances 2 CATHELA…" at bounding box center [356, 166] width 713 height 333
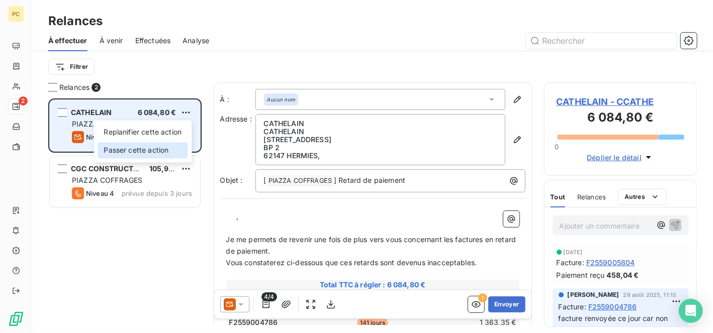
click at [166, 148] on div "Passer cette action" at bounding box center [143, 150] width 90 height 16
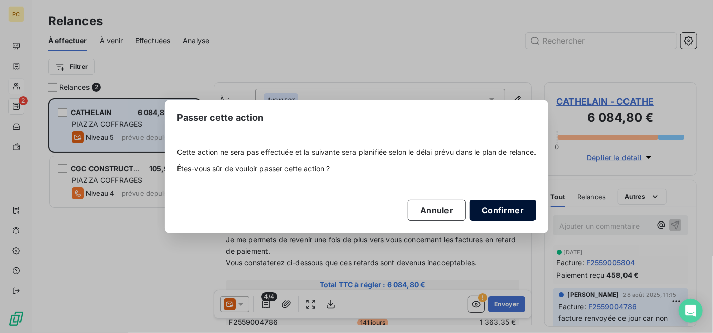
click at [513, 214] on button "Confirmer" at bounding box center [503, 210] width 66 height 21
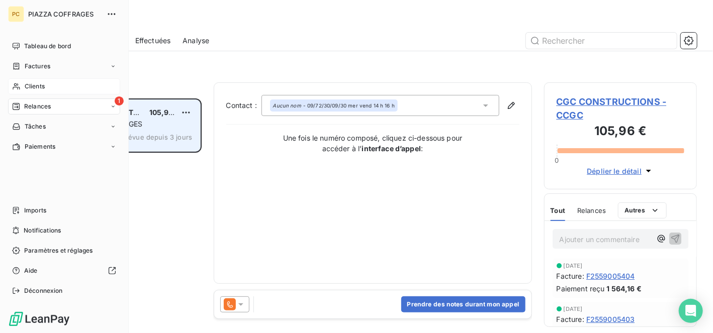
click at [47, 106] on span "Relances" at bounding box center [37, 106] width 27 height 9
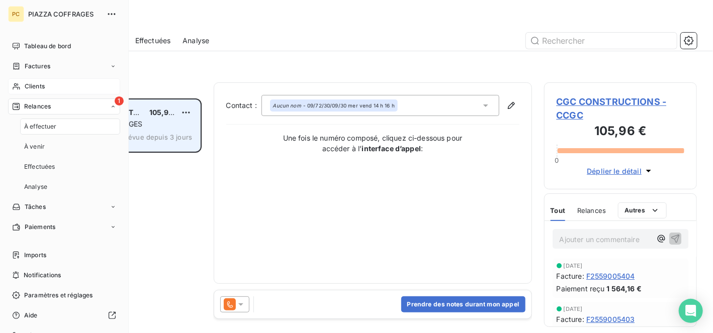
click at [45, 86] on div "Clients" at bounding box center [64, 86] width 112 height 16
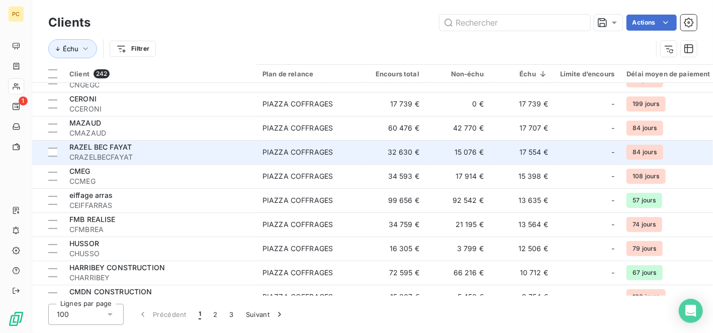
scroll to position [101, 0]
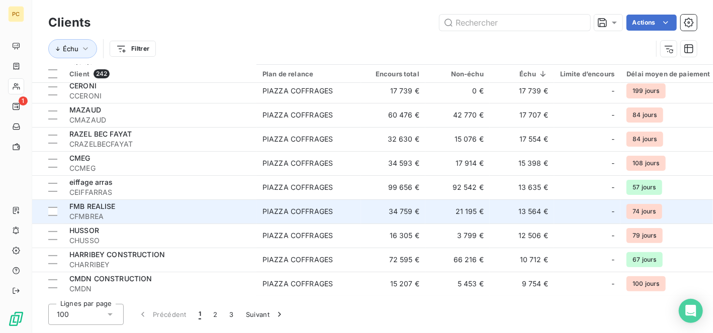
click at [132, 212] on span "CFMBREA" at bounding box center [159, 217] width 181 height 10
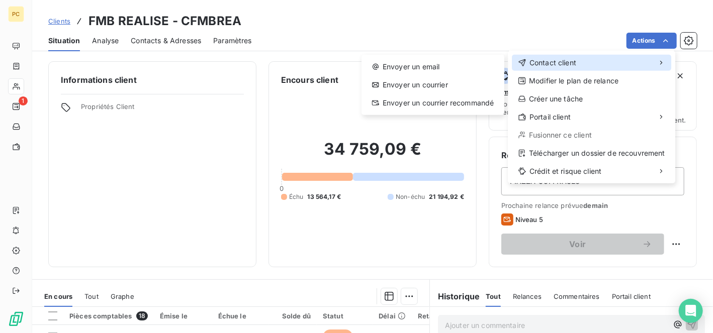
click at [577, 63] on div "Contact client" at bounding box center [591, 63] width 159 height 16
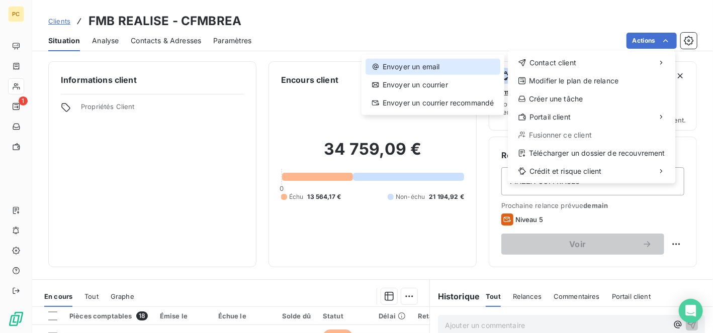
click at [437, 63] on div "Envoyer un email" at bounding box center [433, 67] width 135 height 16
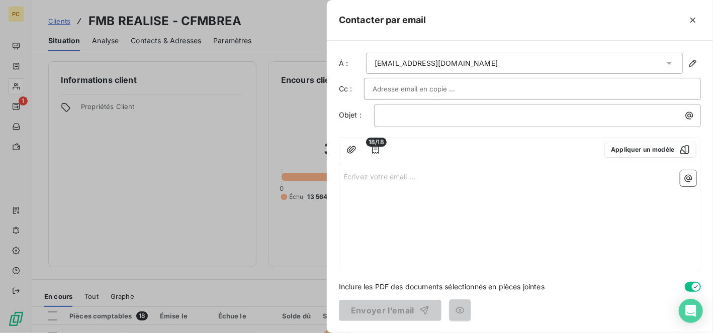
click at [370, 178] on p "Écrivez votre email ... ﻿" at bounding box center [520, 176] width 353 height 12
click at [413, 185] on span "je n'ai pas reçu de r_glement comme convenu lors de notre dernier entretien tél…" at bounding box center [495, 187] width 302 height 9
click at [653, 189] on p "je n'ai pas reçu de règlement comme convenu lors de notre dernier entretien tél…" at bounding box center [520, 188] width 353 height 12
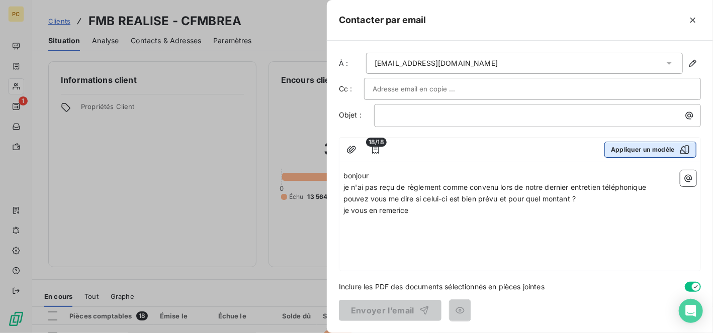
click at [633, 149] on button "Appliquer un modèle" at bounding box center [651, 150] width 92 height 16
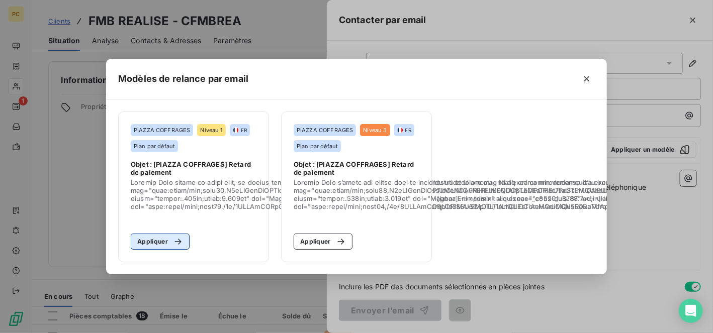
click at [154, 239] on button "Appliquer" at bounding box center [160, 242] width 59 height 16
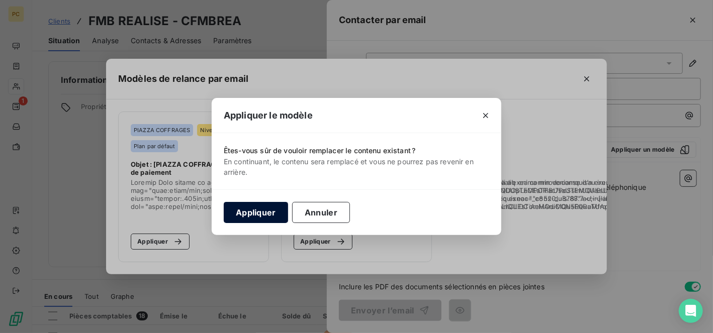
click at [258, 210] on button "Appliquer" at bounding box center [256, 212] width 64 height 21
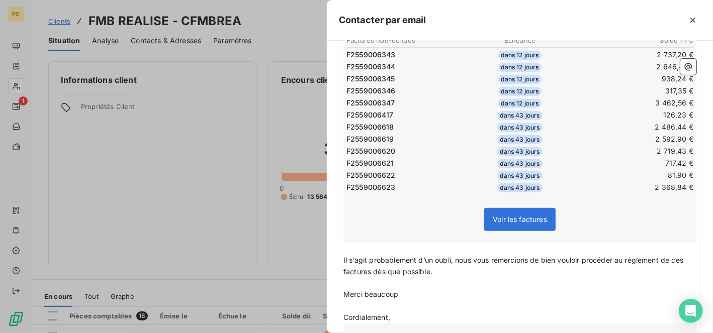
scroll to position [302, 0]
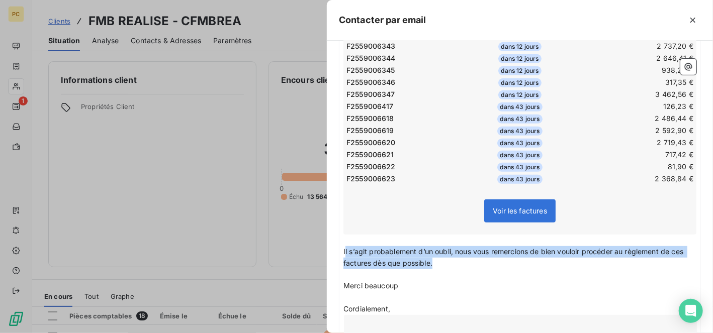
drag, startPoint x: 345, startPoint y: 242, endPoint x: 687, endPoint y: 260, distance: 342.5
click at [687, 260] on p "Il s’agit probablement d’un oubli, nous vous remercions de bien vouloir procéde…" at bounding box center [520, 257] width 353 height 23
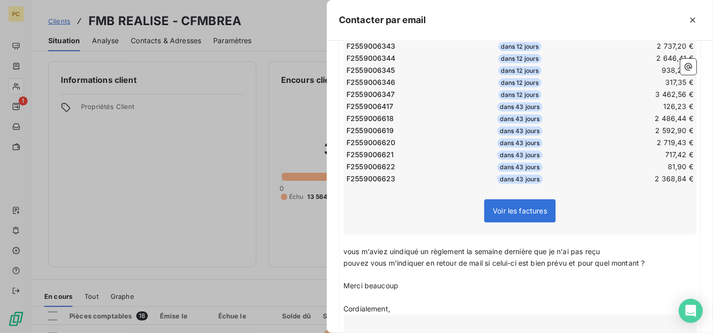
click at [394, 247] on span "vous m'aviez uindiqué un règlement la semaine dernière que je n'ai pas reçu" at bounding box center [472, 251] width 257 height 9
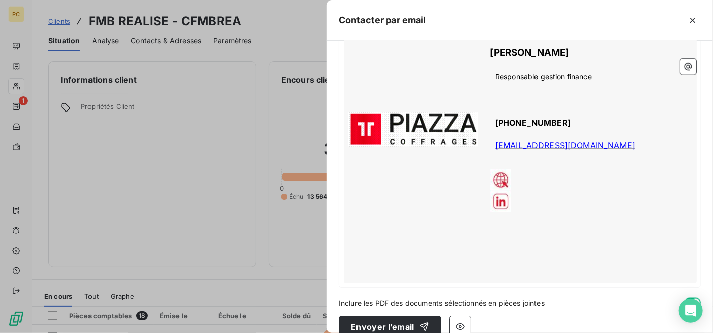
scroll to position [628, 0]
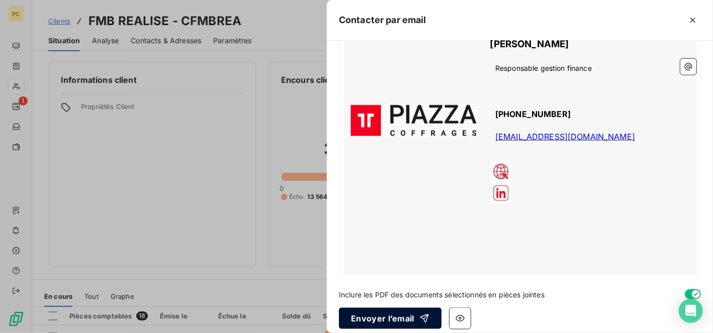
click at [402, 308] on button "Envoyer l’email" at bounding box center [390, 318] width 103 height 21
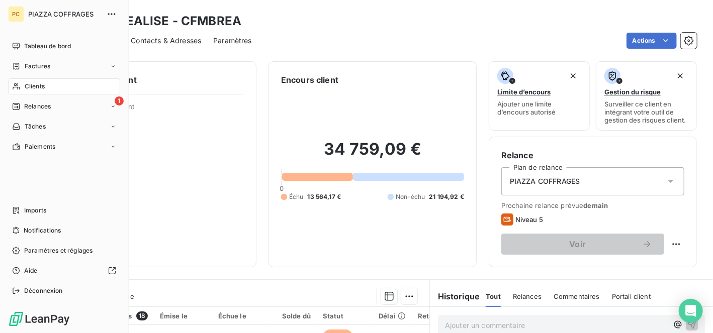
click at [35, 88] on span "Clients" at bounding box center [35, 86] width 20 height 9
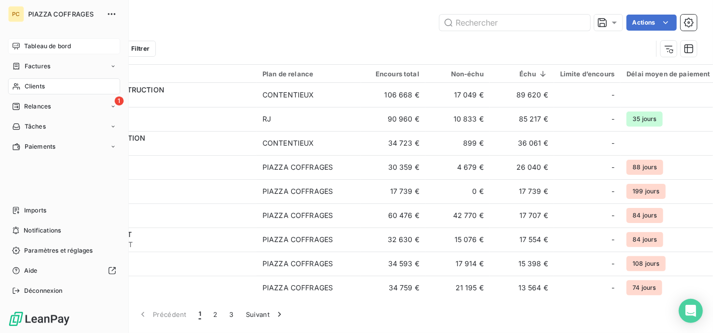
click at [43, 48] on span "Tableau de bord" at bounding box center [47, 46] width 47 height 9
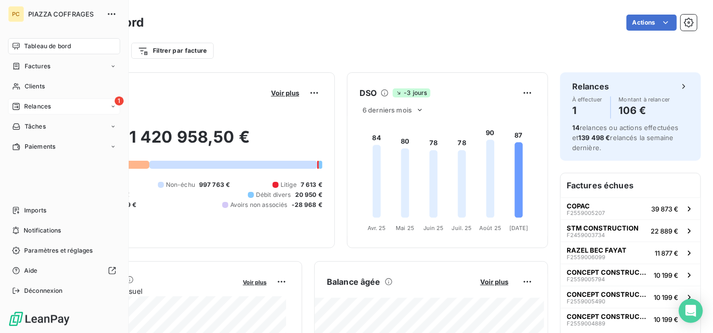
click at [50, 106] on span "Relances" at bounding box center [37, 106] width 27 height 9
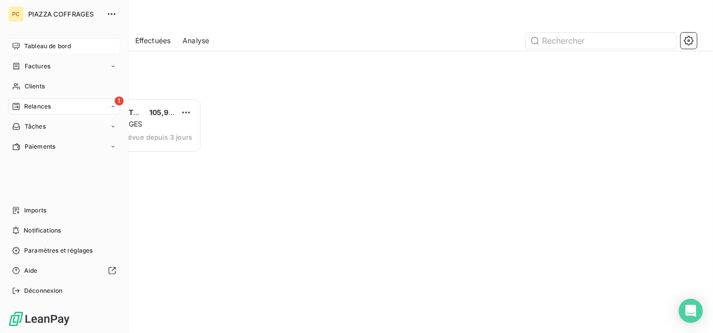
scroll to position [227, 146]
